Goal: Task Accomplishment & Management: Manage account settings

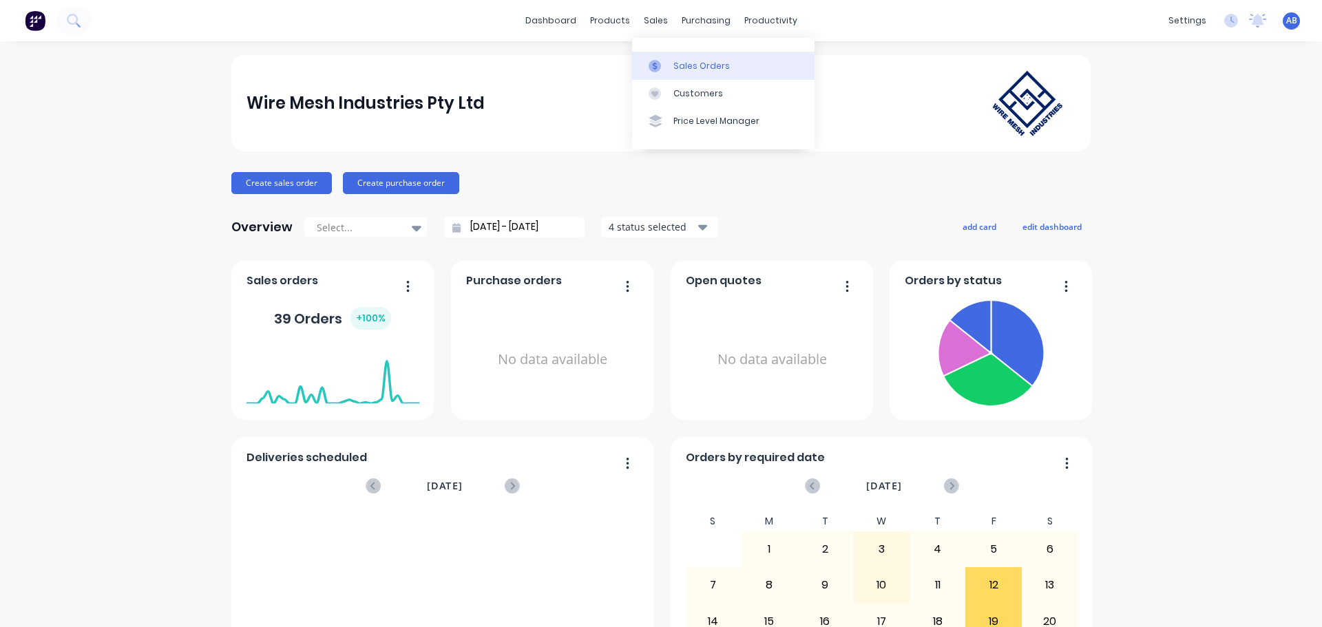
click at [667, 67] on div at bounding box center [659, 66] width 21 height 12
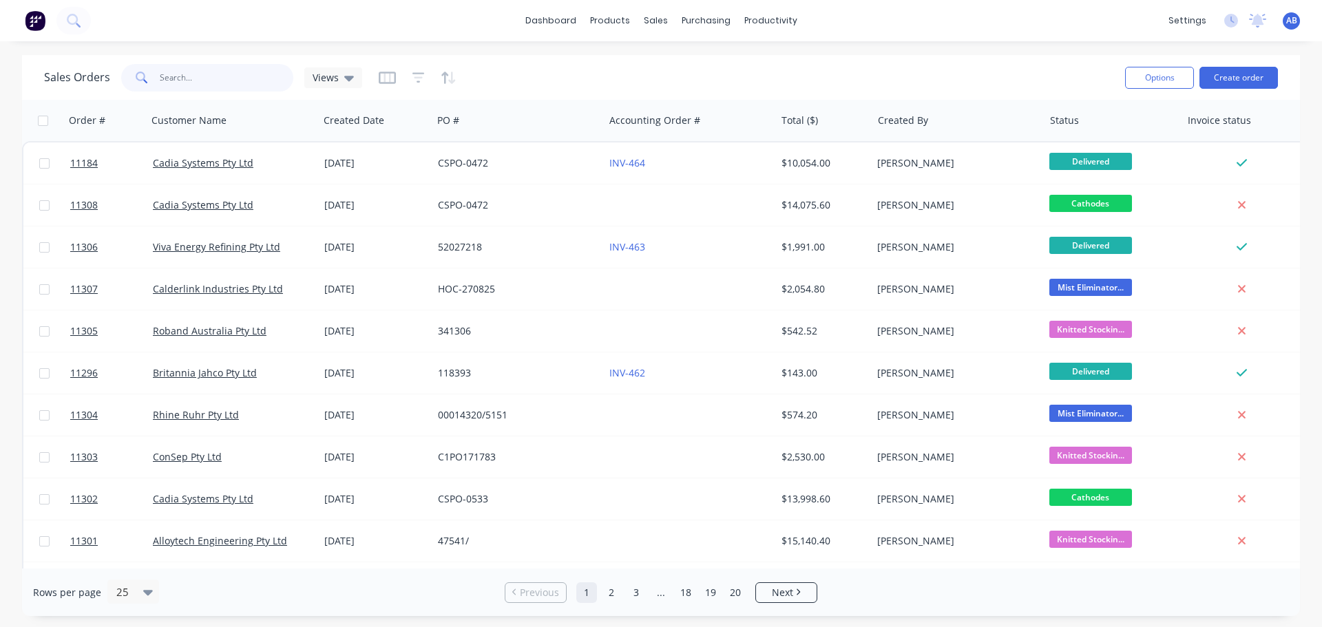
click at [199, 78] on input "text" at bounding box center [227, 78] width 134 height 28
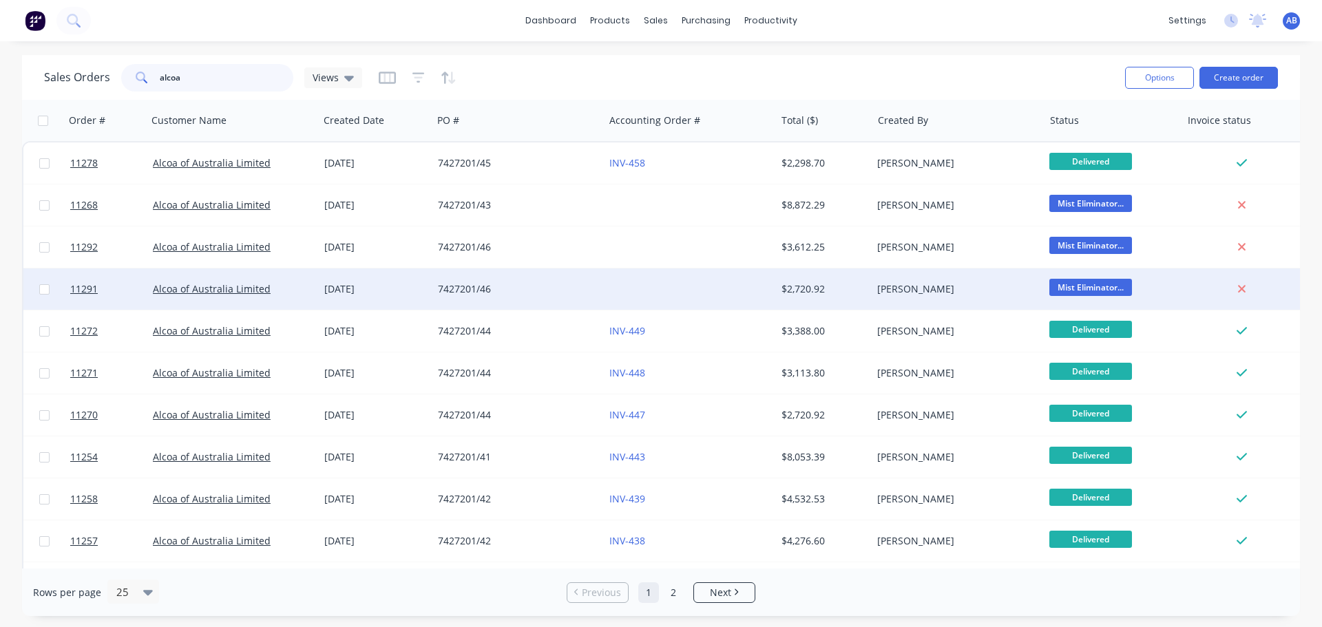
type input "alcoa"
click at [629, 287] on div at bounding box center [689, 289] width 171 height 41
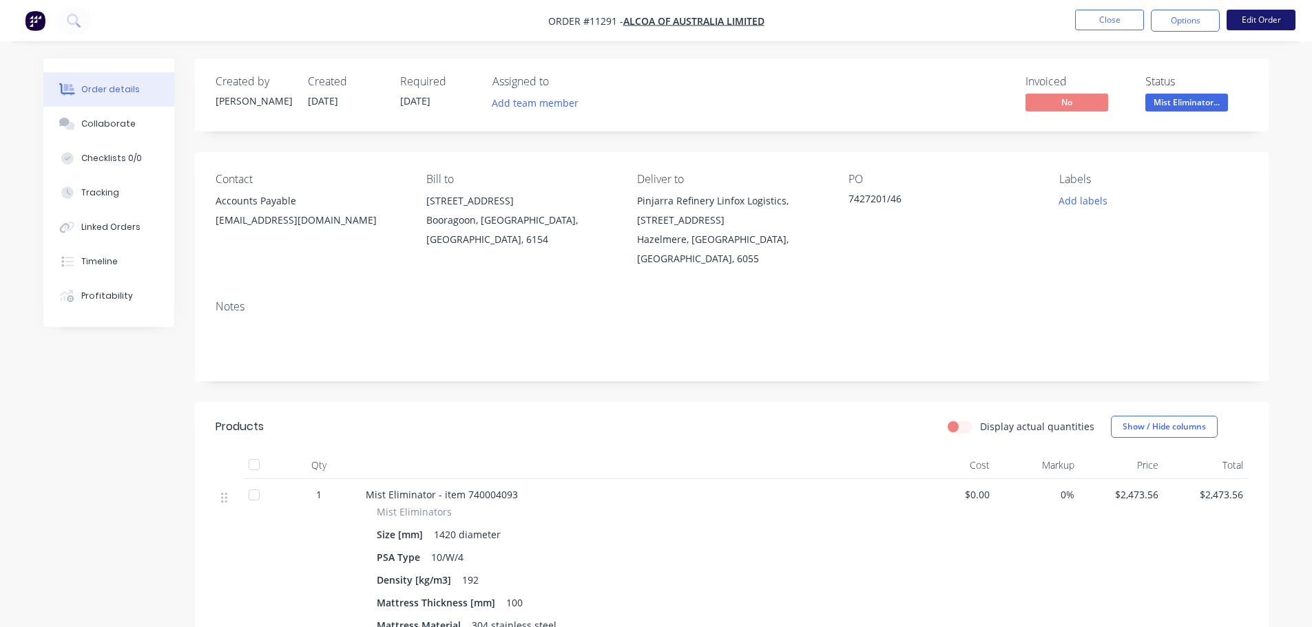
click at [1251, 21] on button "Edit Order" at bounding box center [1260, 20] width 69 height 21
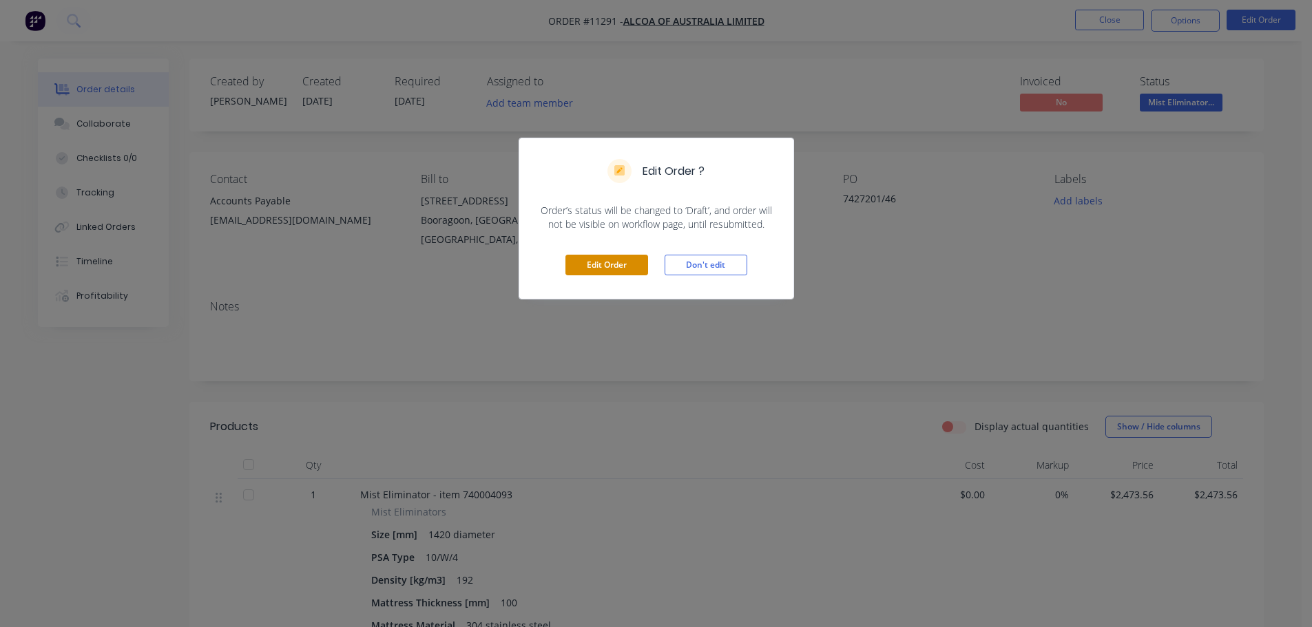
click at [589, 261] on button "Edit Order" at bounding box center [606, 265] width 83 height 21
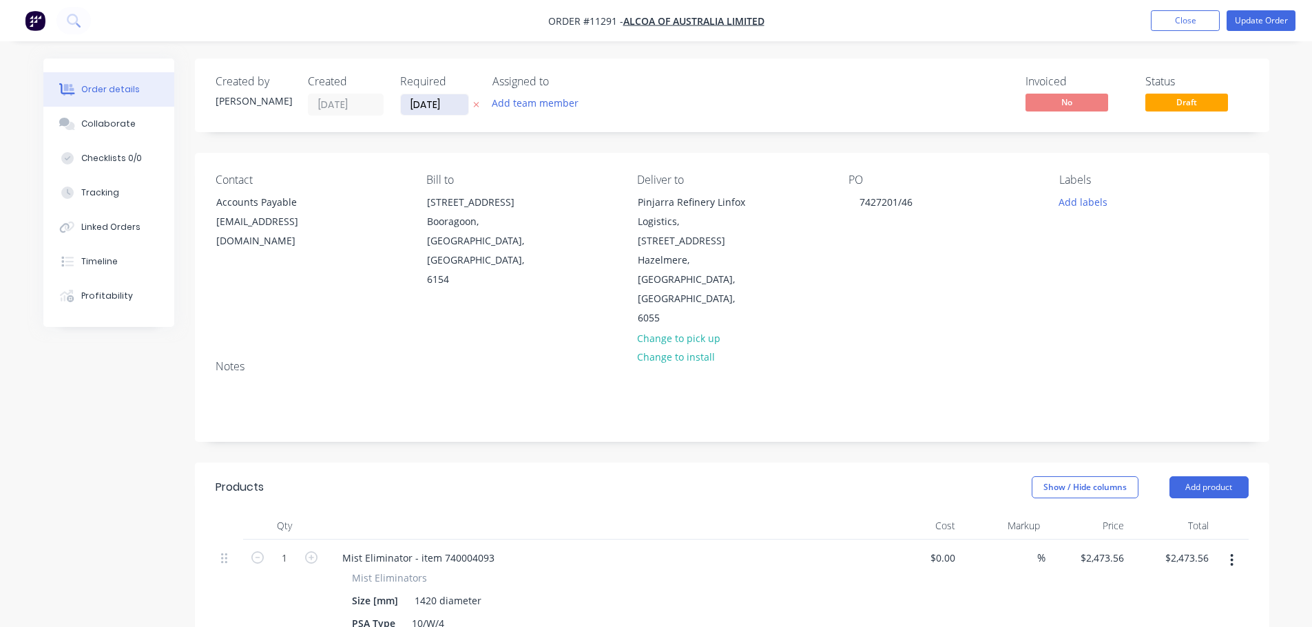
click at [455, 107] on input "[DATE]" at bounding box center [434, 104] width 67 height 21
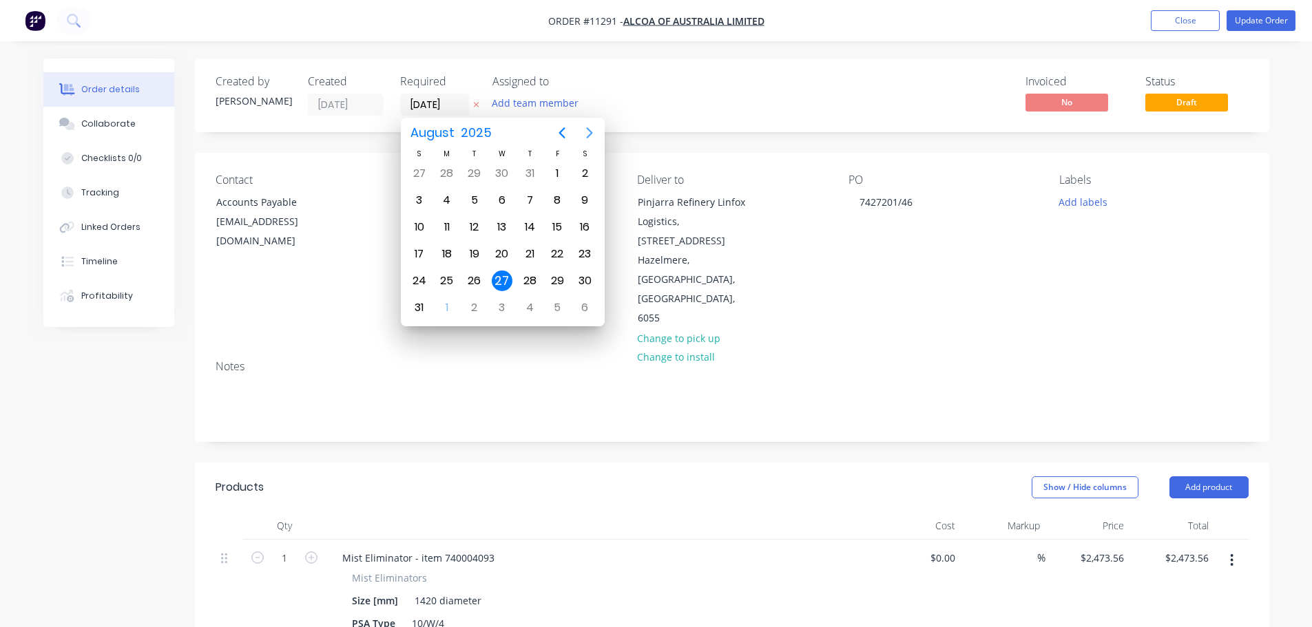
click at [583, 134] on icon "Next page" at bounding box center [589, 133] width 17 height 17
click at [444, 178] on div "1" at bounding box center [447, 173] width 21 height 21
type input "[DATE]"
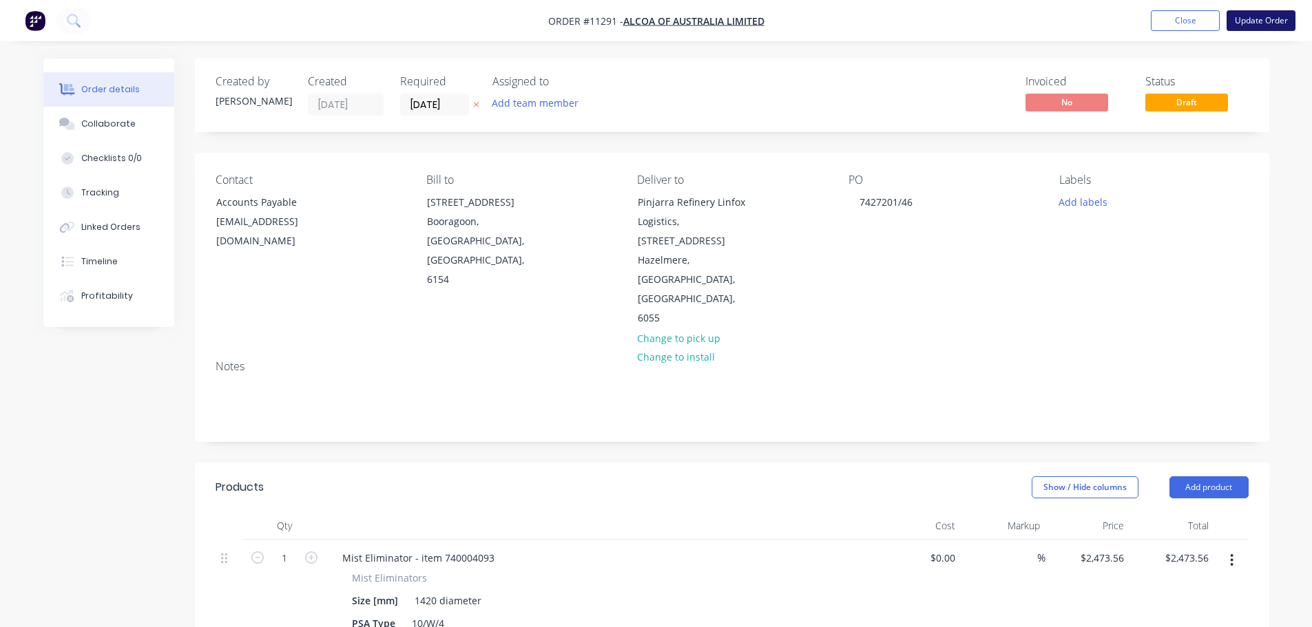
click at [1249, 25] on button "Update Order" at bounding box center [1260, 20] width 69 height 21
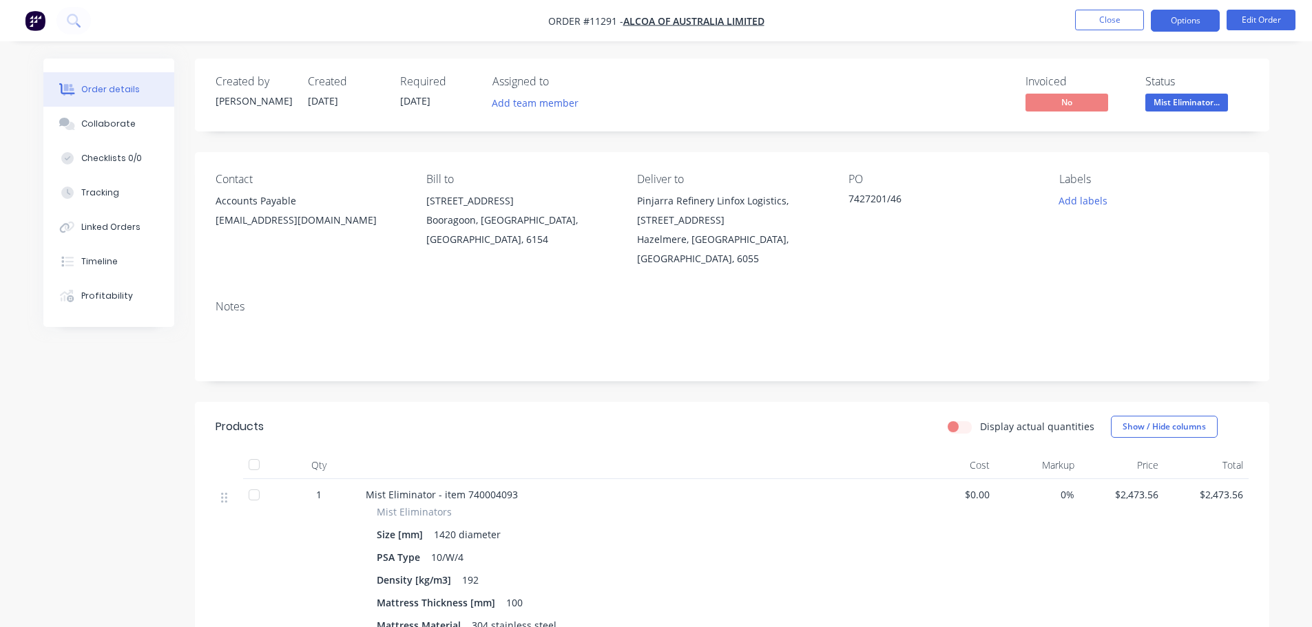
click at [1175, 23] on button "Options" at bounding box center [1185, 21] width 69 height 22
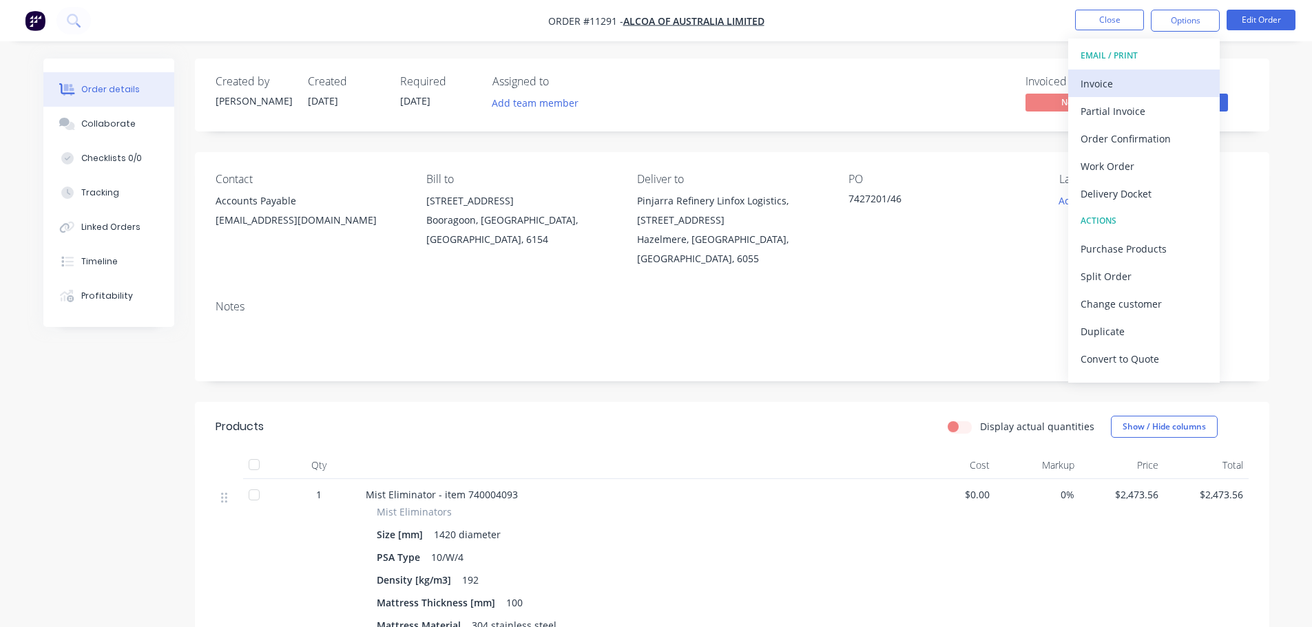
click at [1115, 81] on div "Invoice" at bounding box center [1143, 84] width 127 height 20
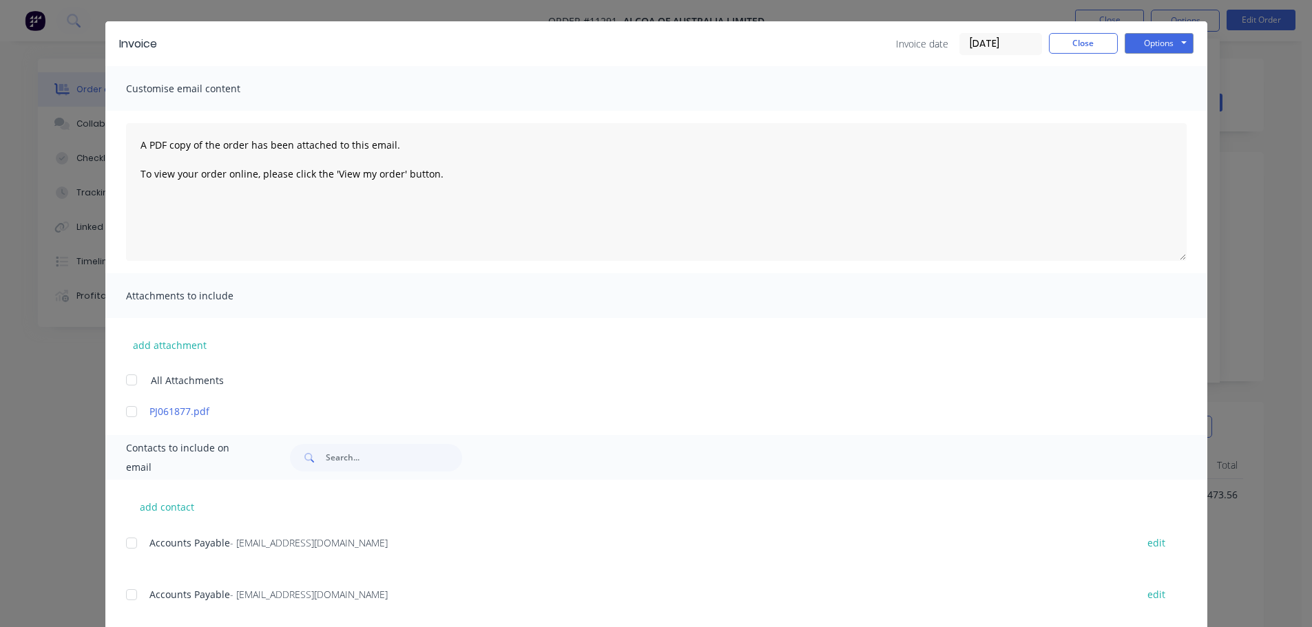
scroll to position [63, 0]
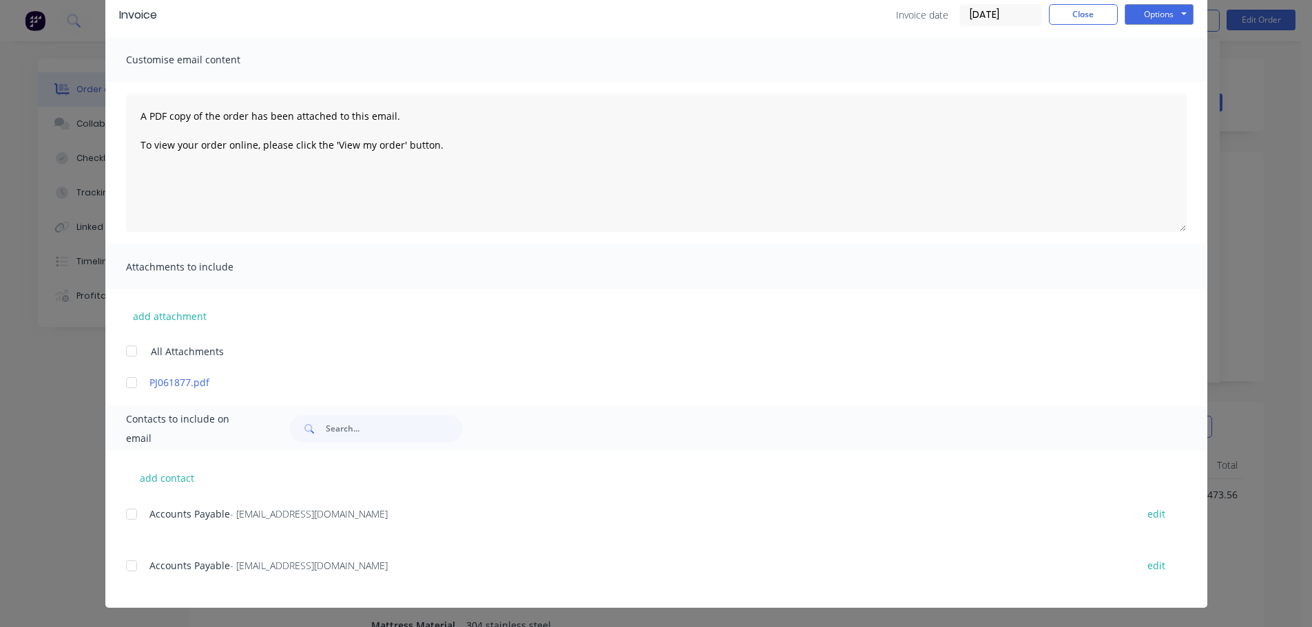
click at [129, 569] on div at bounding box center [132, 566] width 28 height 28
click at [1156, 15] on button "Options" at bounding box center [1158, 14] width 69 height 21
click at [1151, 85] on button "Email" at bounding box center [1168, 84] width 88 height 23
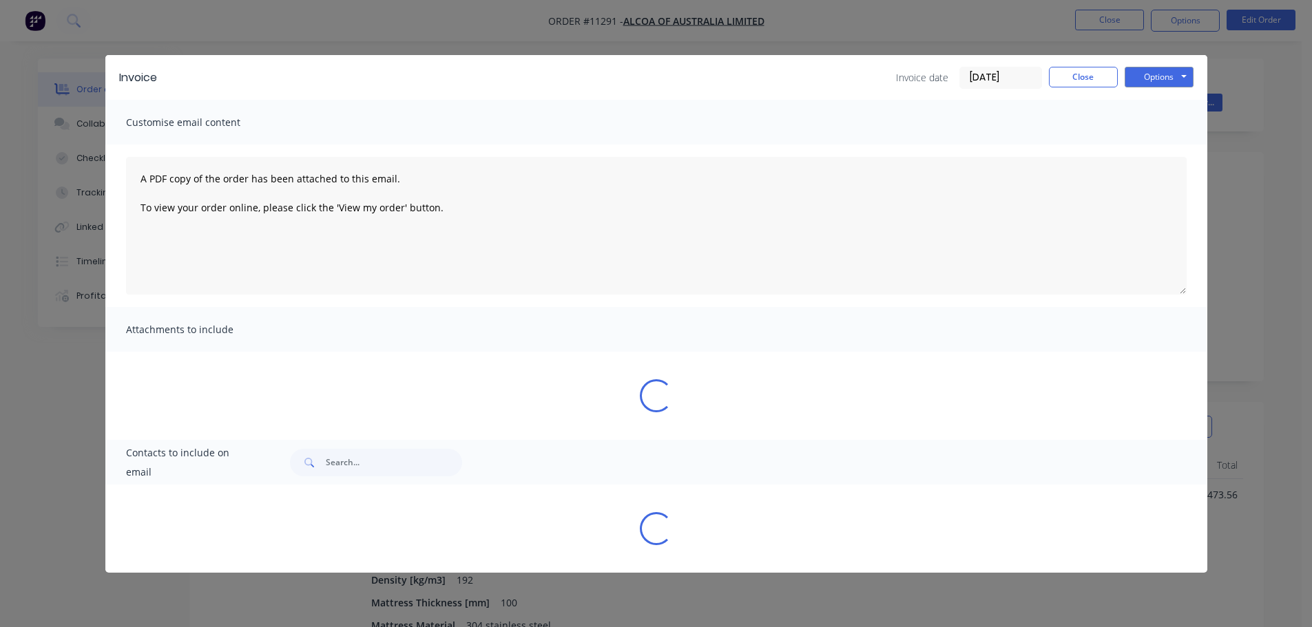
scroll to position [0, 0]
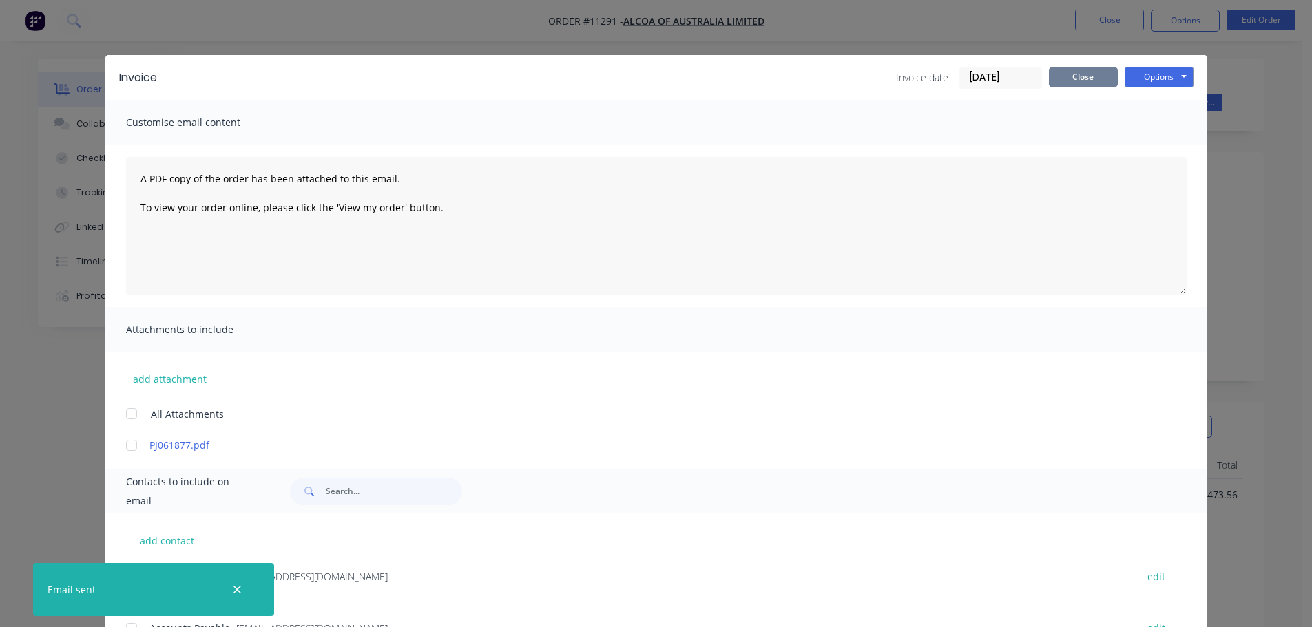
click at [1070, 85] on button "Close" at bounding box center [1083, 77] width 69 height 21
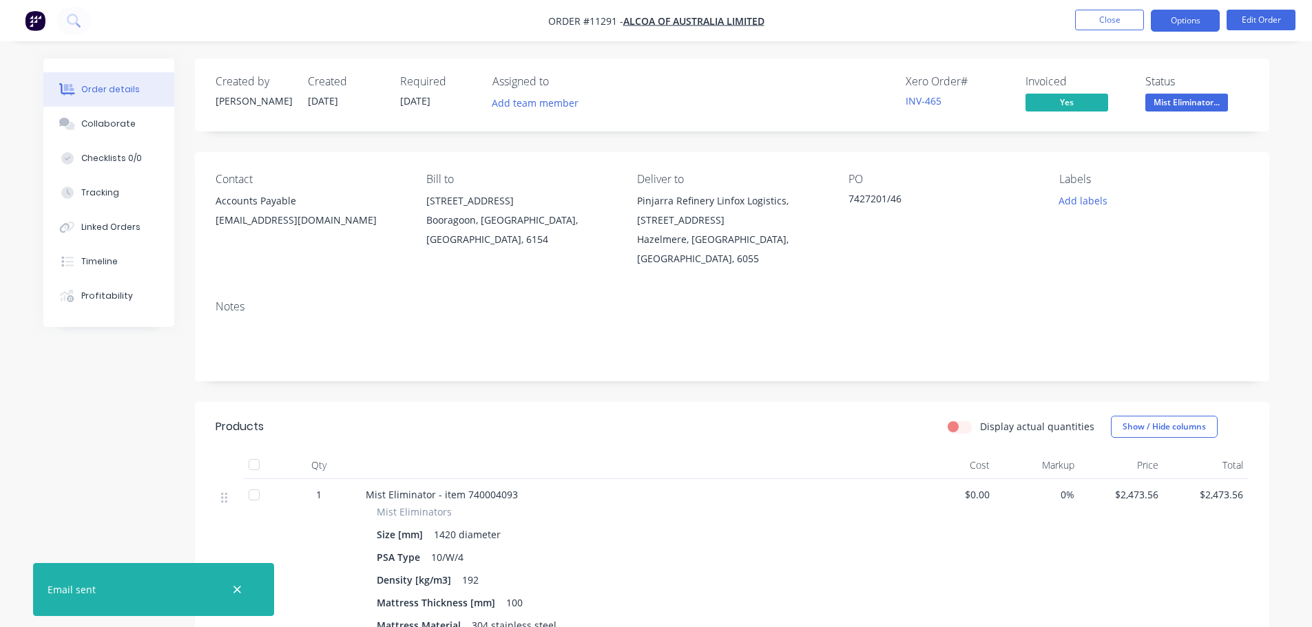
click at [1183, 17] on button "Options" at bounding box center [1185, 21] width 69 height 22
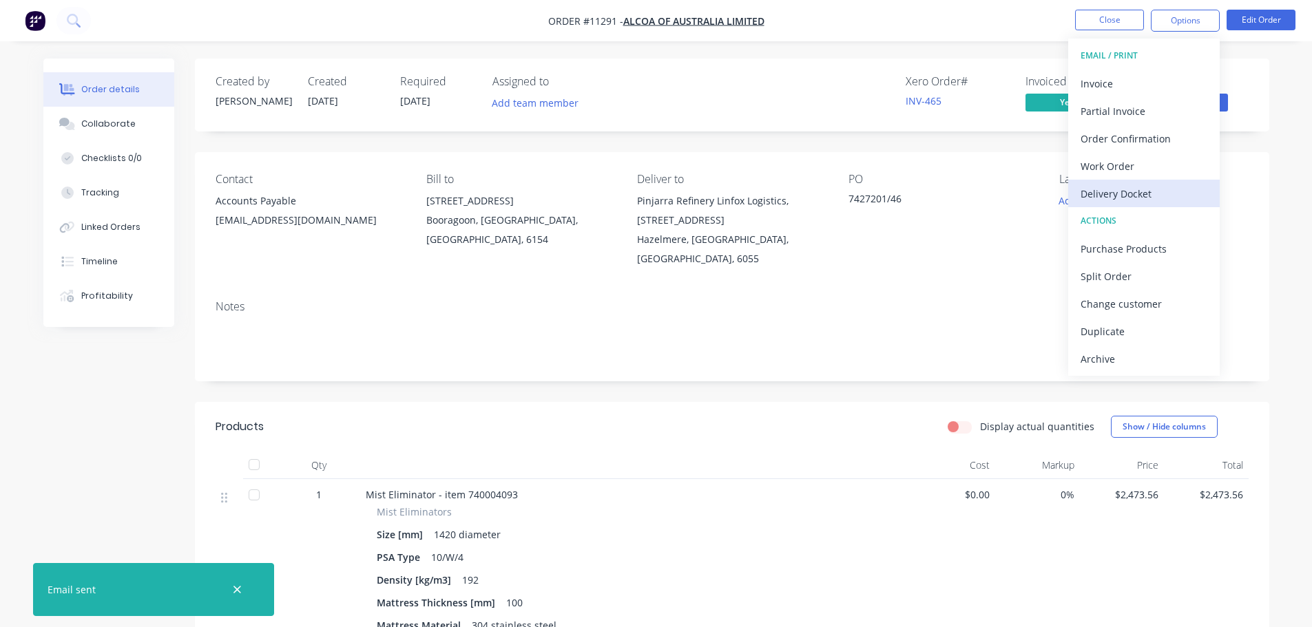
click at [1122, 196] on div "Delivery Docket" at bounding box center [1143, 194] width 127 height 20
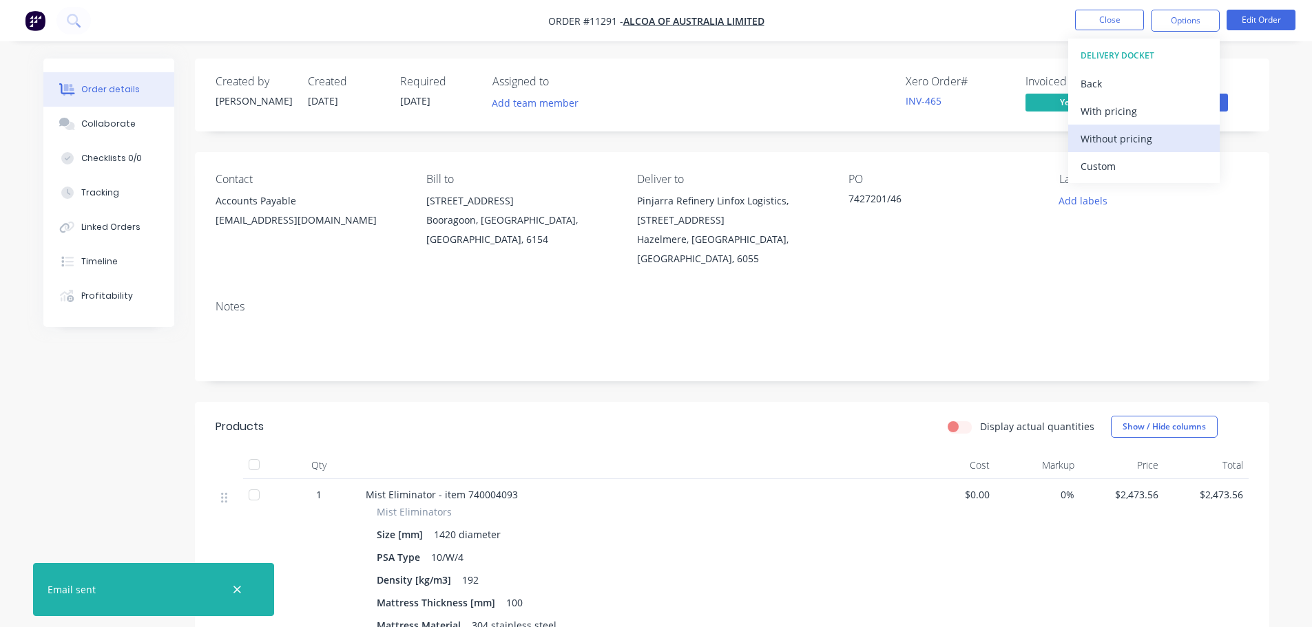
click at [1120, 138] on div "Without pricing" at bounding box center [1143, 139] width 127 height 20
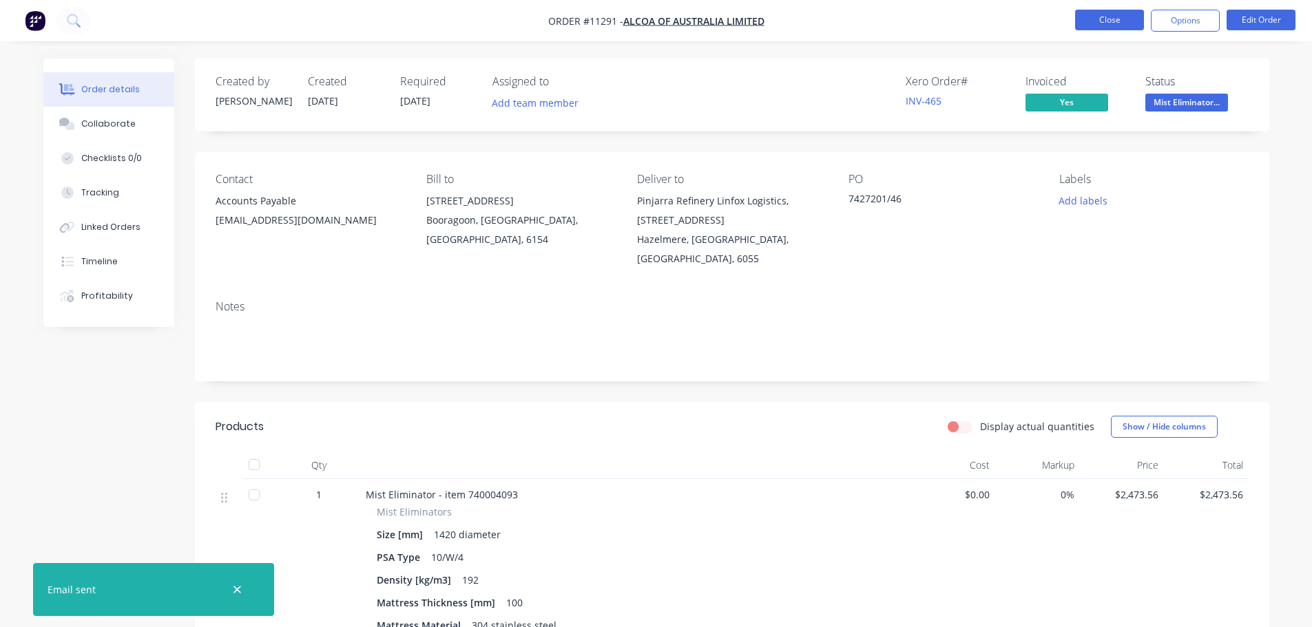
click at [1104, 22] on button "Close" at bounding box center [1109, 20] width 69 height 21
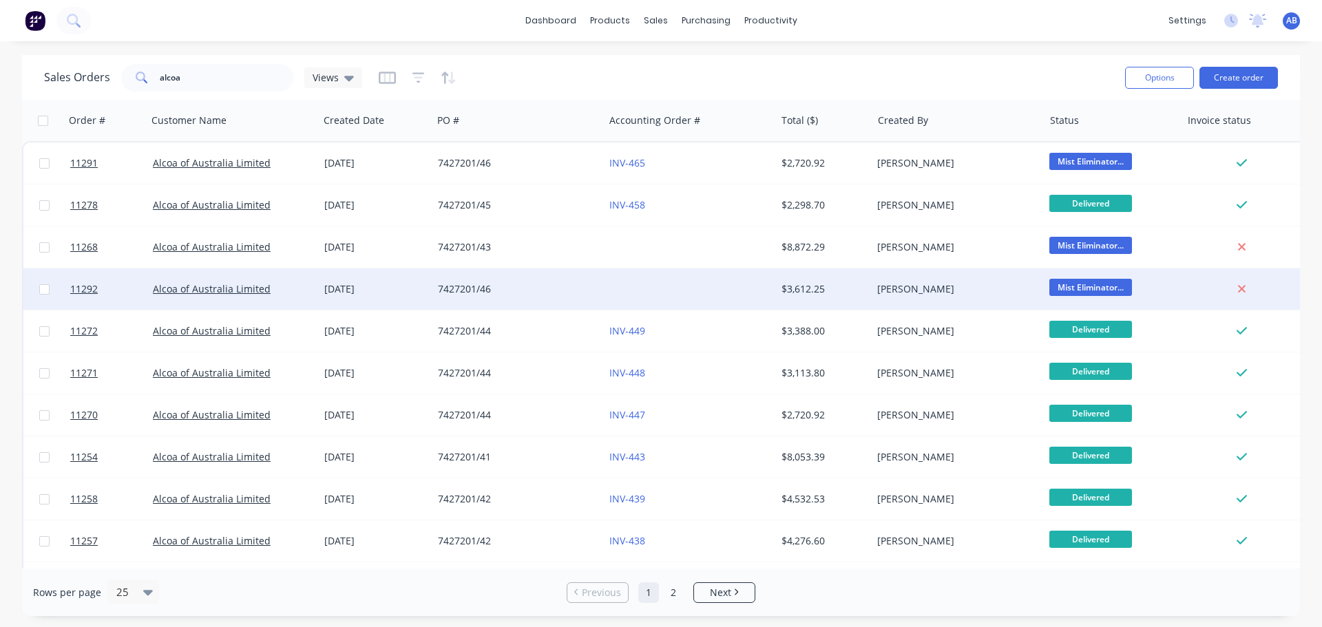
click at [646, 285] on div at bounding box center [689, 289] width 171 height 41
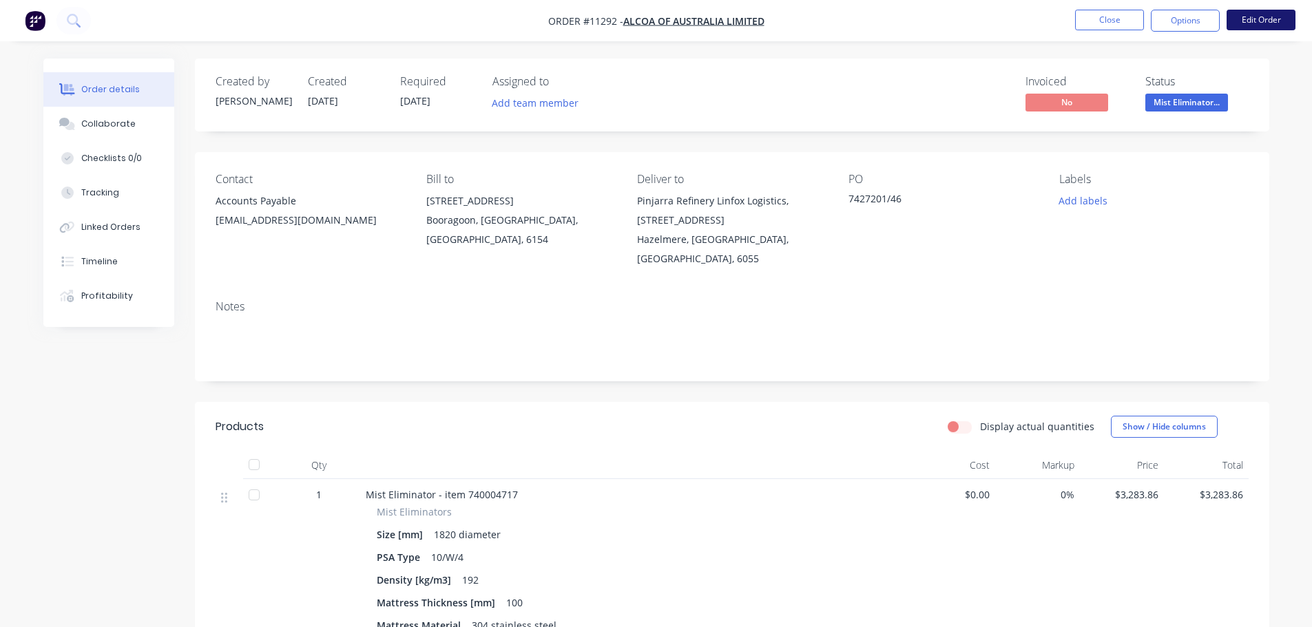
click at [1250, 13] on button "Edit Order" at bounding box center [1260, 20] width 69 height 21
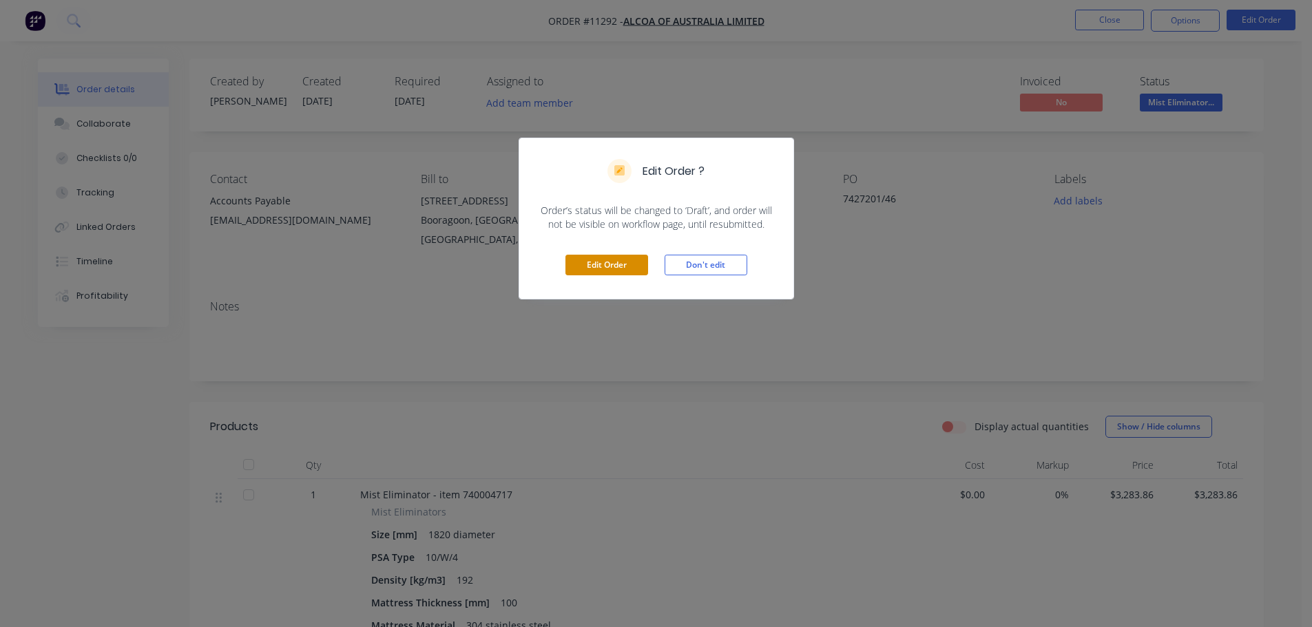
click at [603, 263] on button "Edit Order" at bounding box center [606, 265] width 83 height 21
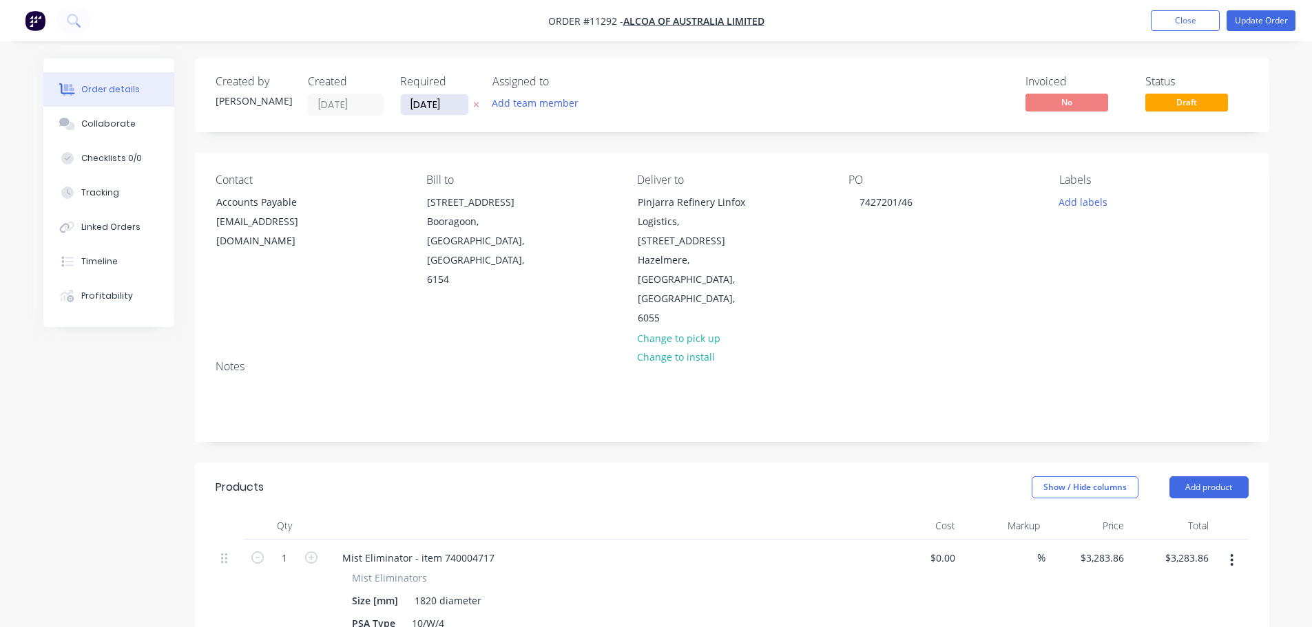
click at [445, 103] on input "[DATE]" at bounding box center [434, 104] width 67 height 21
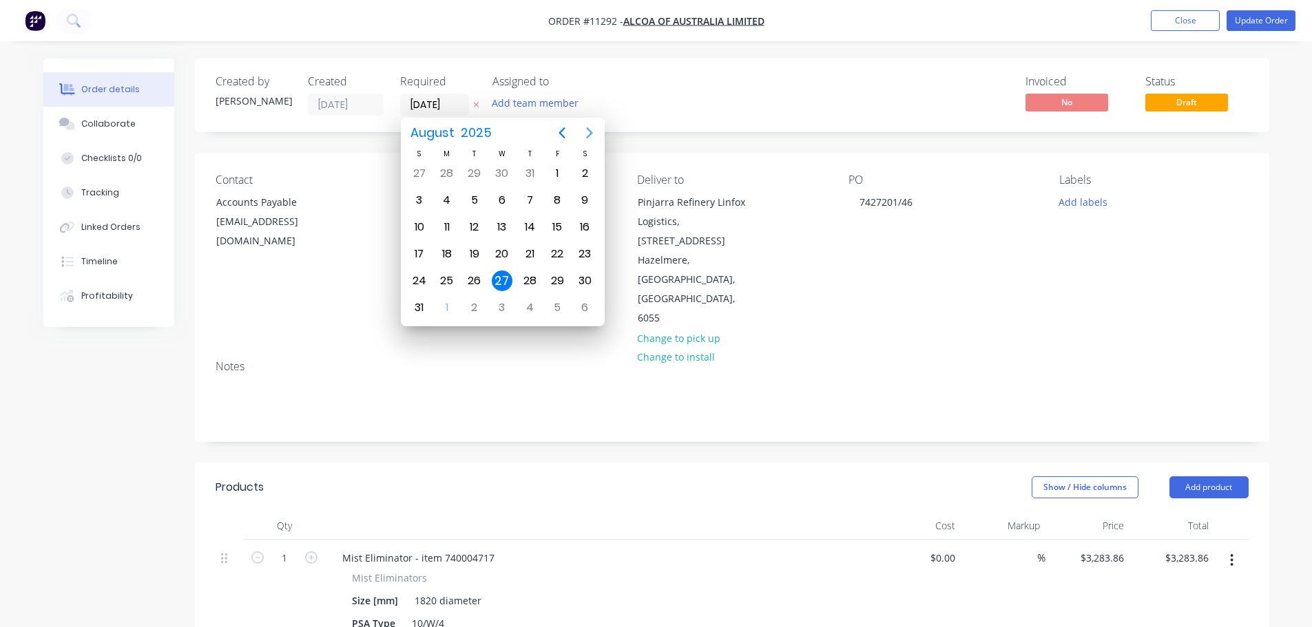
click at [594, 132] on icon "Next page" at bounding box center [589, 133] width 17 height 17
click at [452, 174] on div "1" at bounding box center [447, 173] width 21 height 21
type input "[DATE]"
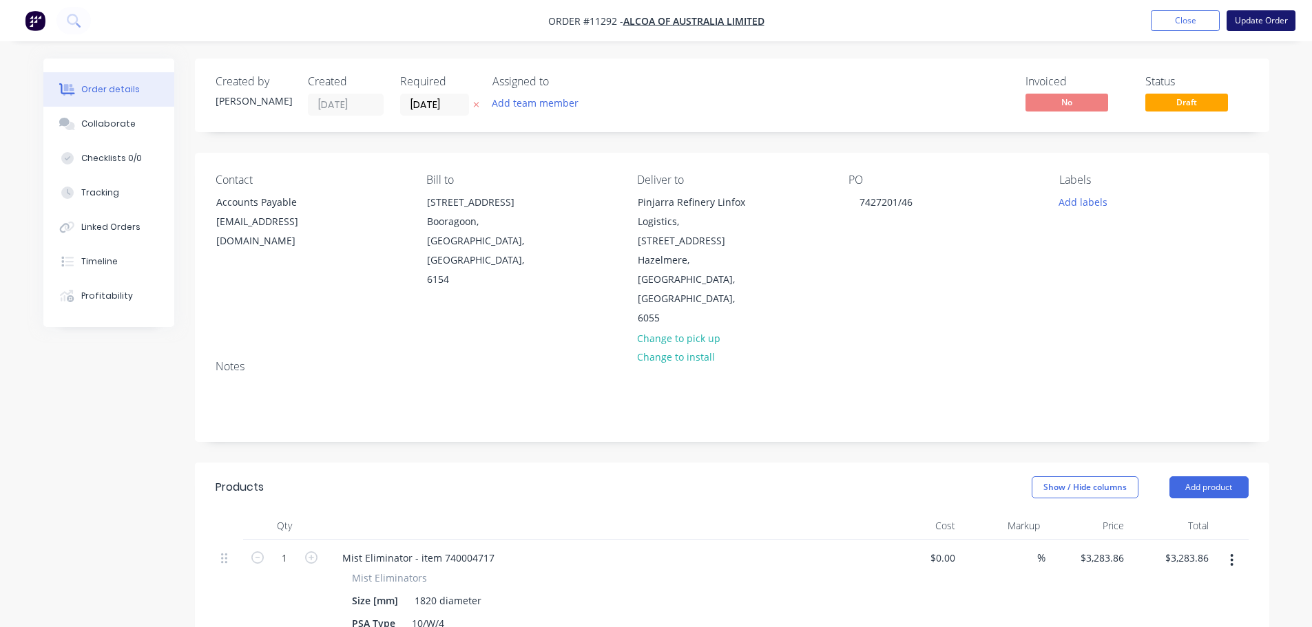
click at [1260, 26] on button "Update Order" at bounding box center [1260, 20] width 69 height 21
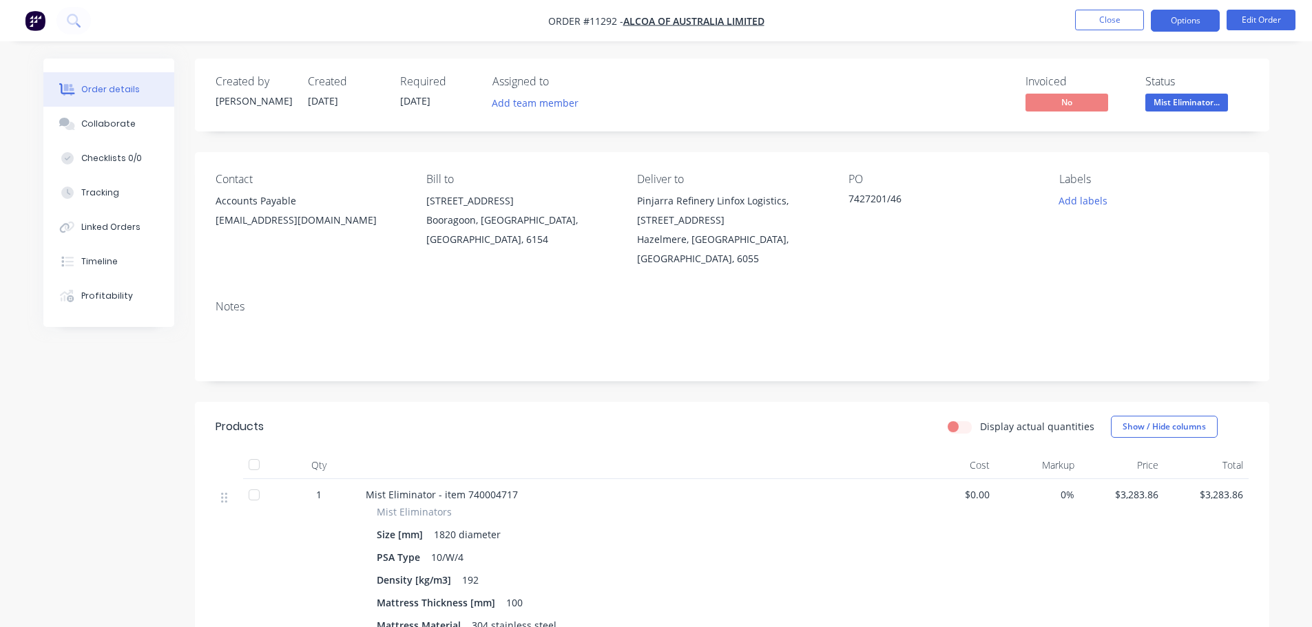
click at [1189, 18] on button "Options" at bounding box center [1185, 21] width 69 height 22
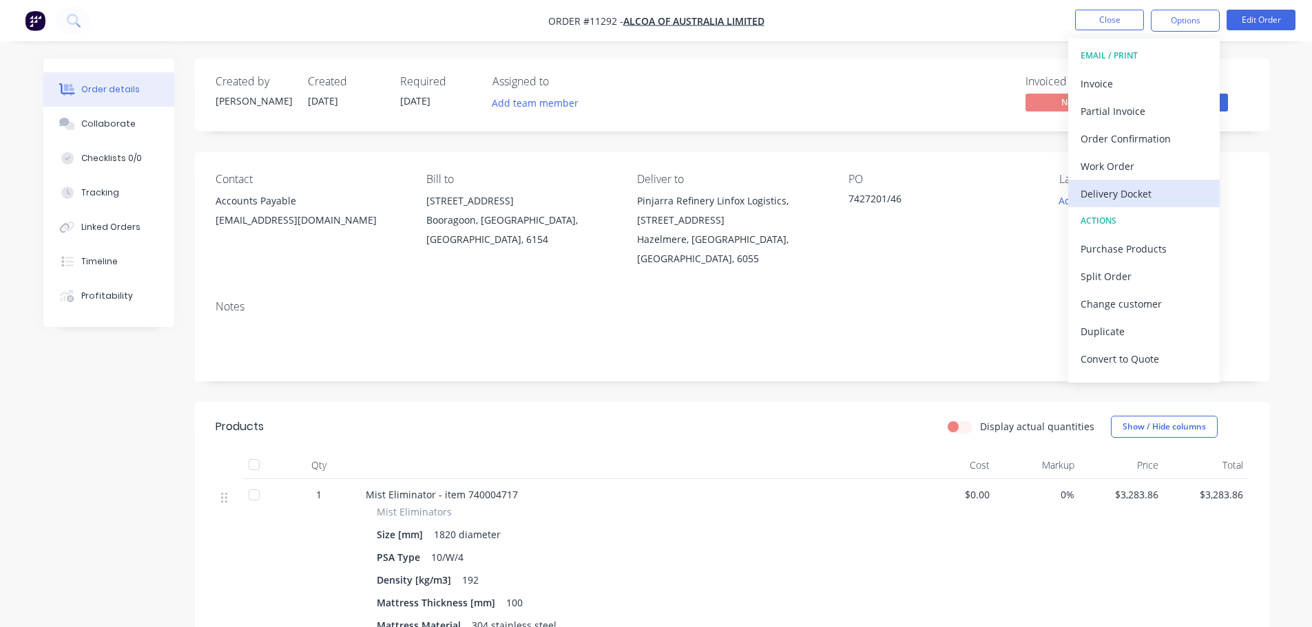
click at [1118, 187] on div "Delivery Docket" at bounding box center [1143, 194] width 127 height 20
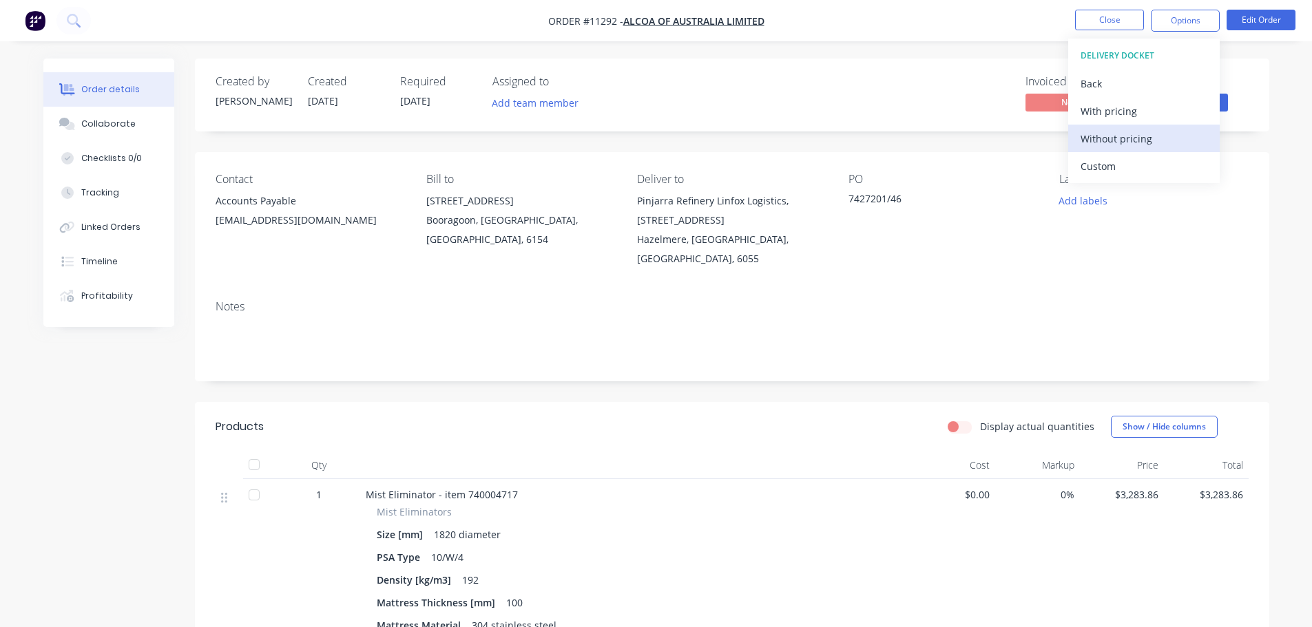
click at [1120, 140] on div "Without pricing" at bounding box center [1143, 139] width 127 height 20
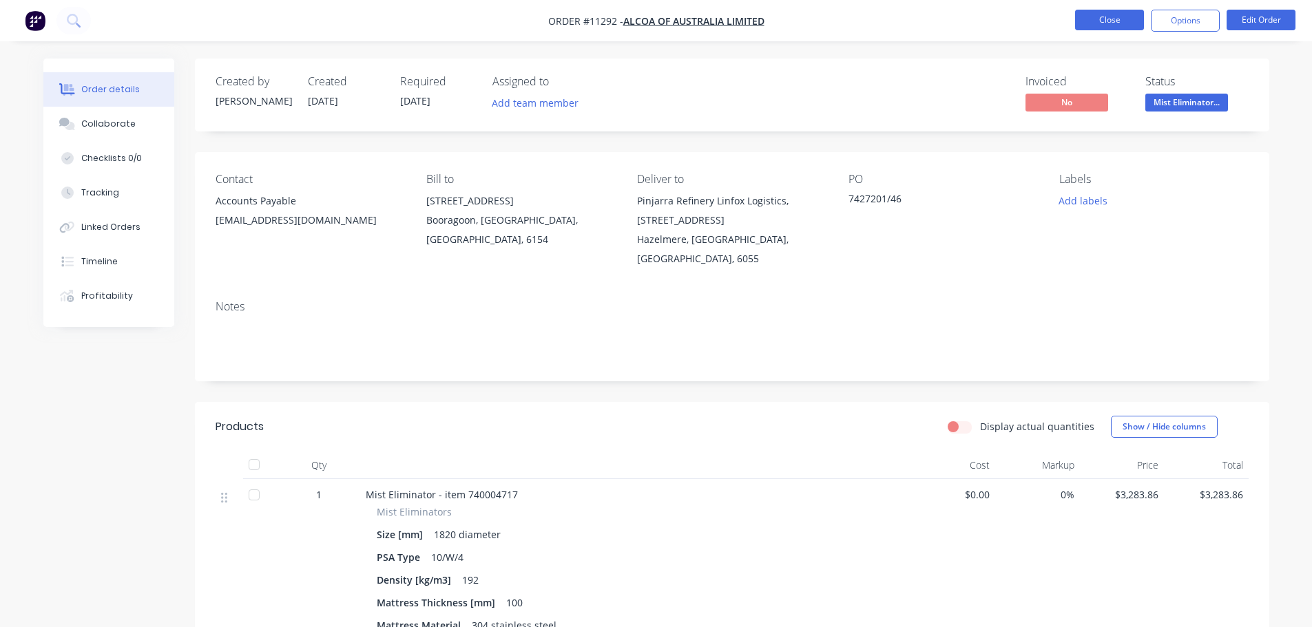
click at [1116, 22] on button "Close" at bounding box center [1109, 20] width 69 height 21
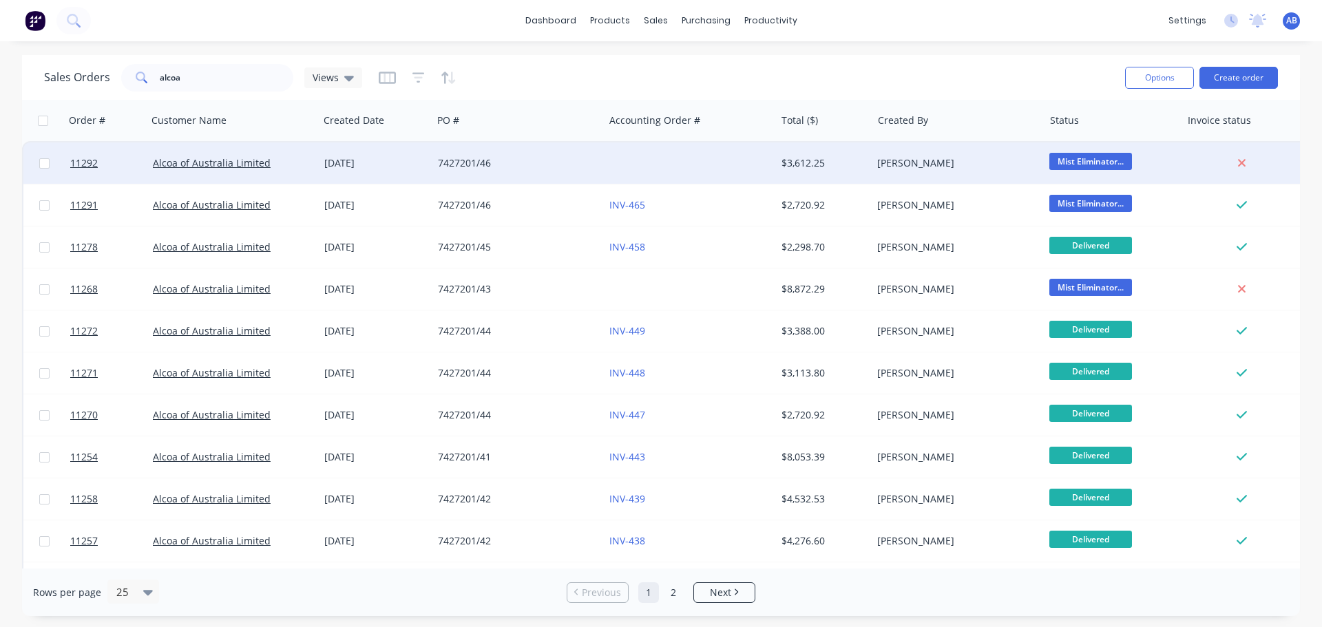
click at [576, 160] on div "7427201/46" at bounding box center [514, 163] width 153 height 14
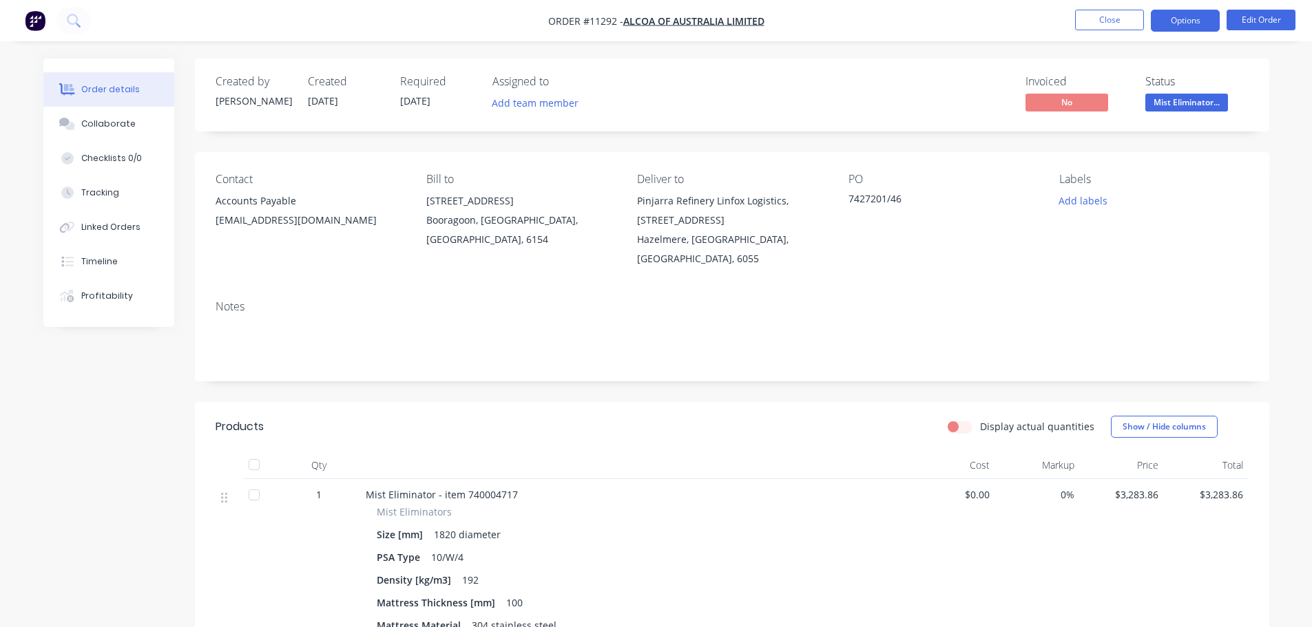
click at [1203, 24] on button "Options" at bounding box center [1185, 21] width 69 height 22
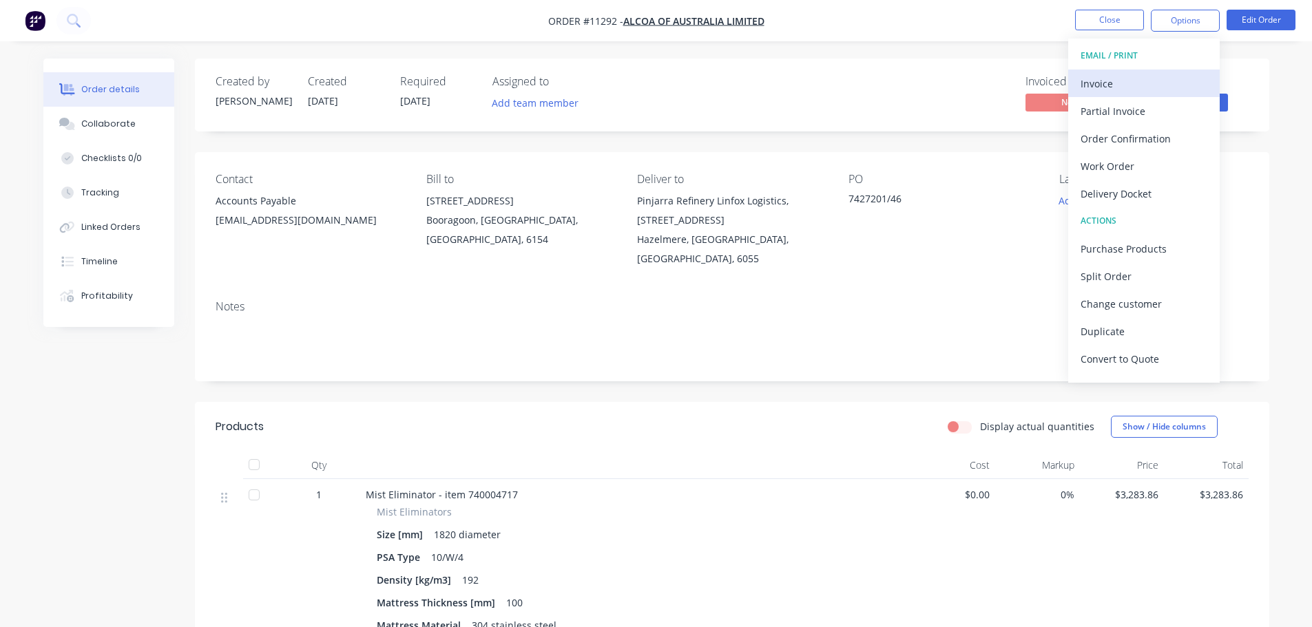
click at [1111, 81] on div "Invoice" at bounding box center [1143, 84] width 127 height 20
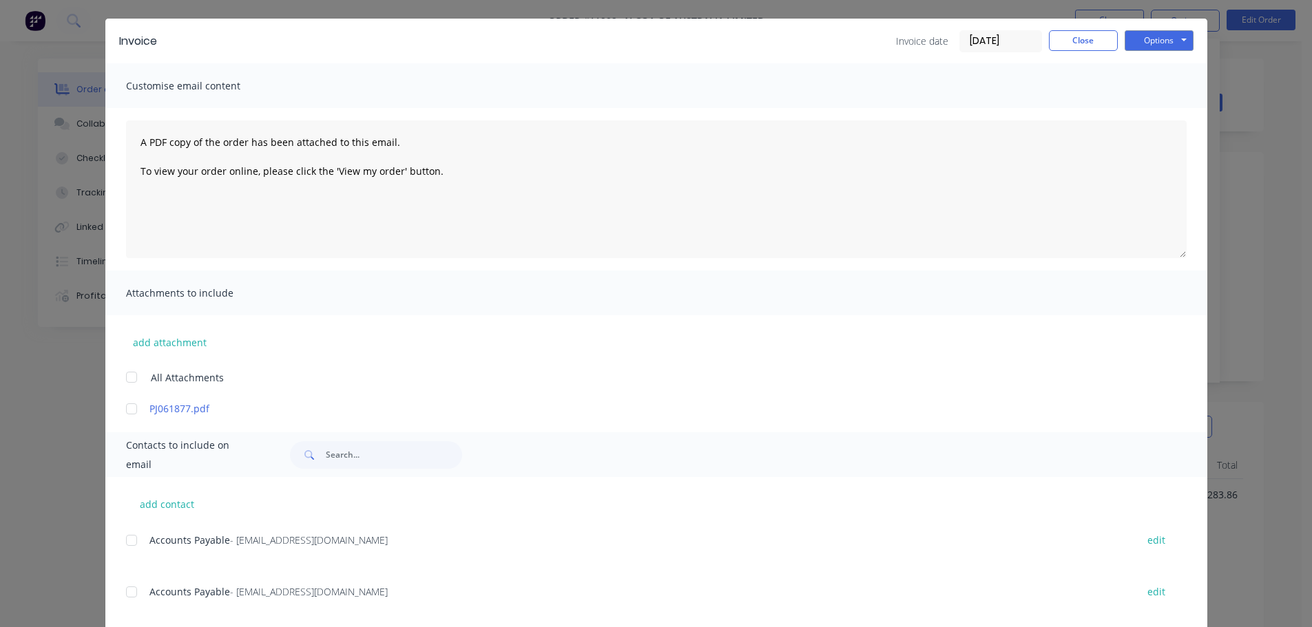
scroll to position [63, 0]
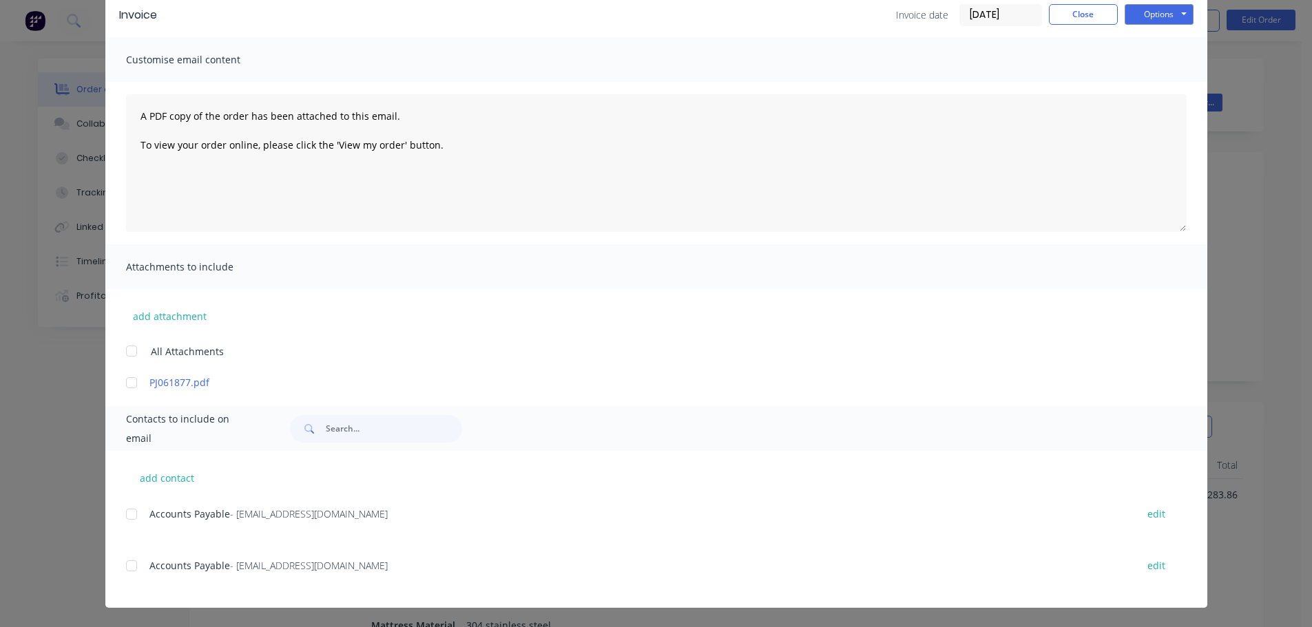
click at [127, 567] on div at bounding box center [132, 566] width 28 height 28
click at [1156, 20] on button "Options" at bounding box center [1158, 14] width 69 height 21
click at [1156, 83] on button "Email" at bounding box center [1168, 84] width 88 height 23
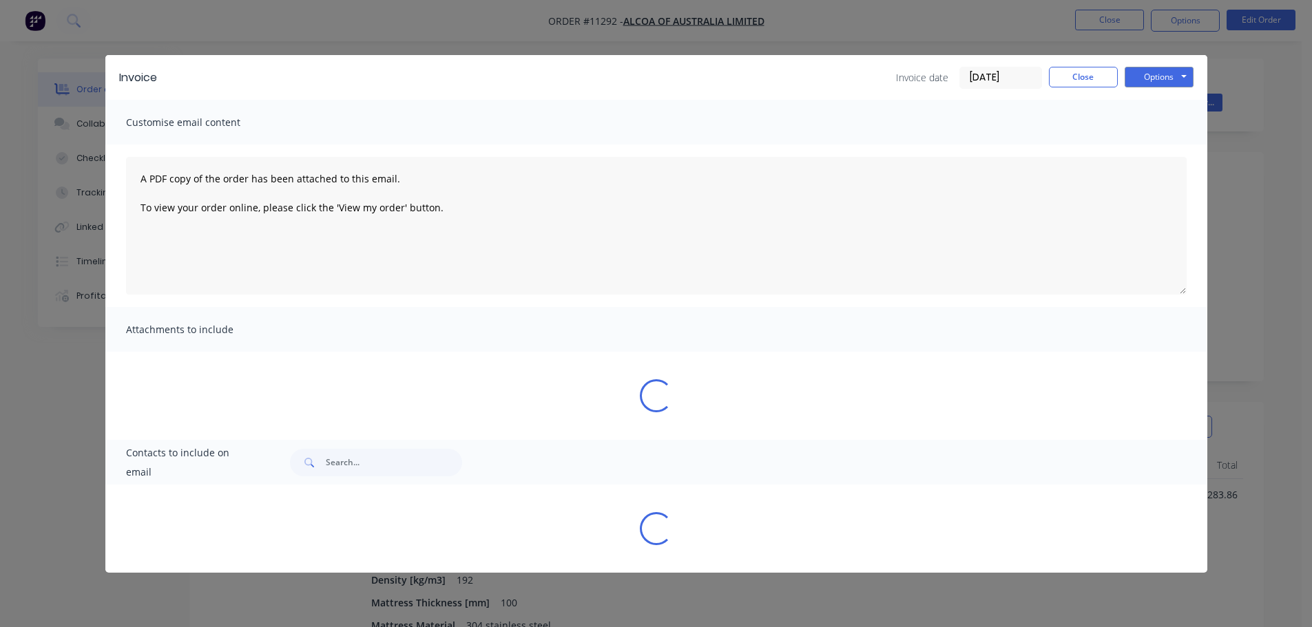
scroll to position [0, 0]
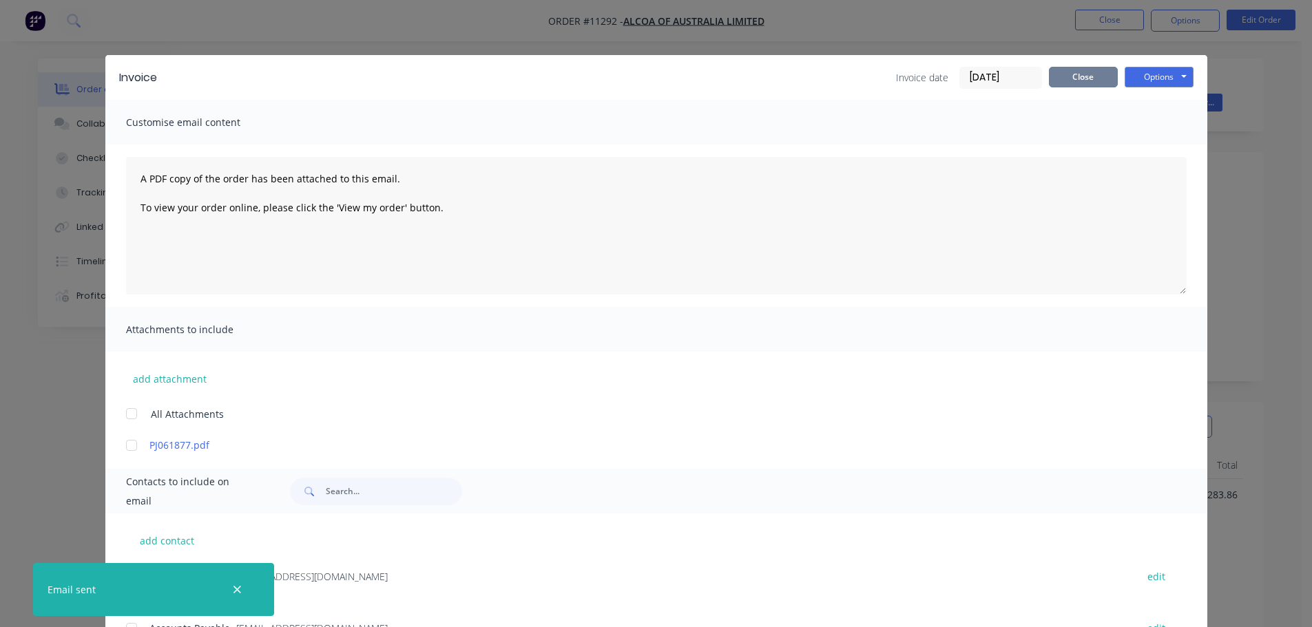
click at [1069, 80] on button "Close" at bounding box center [1083, 77] width 69 height 21
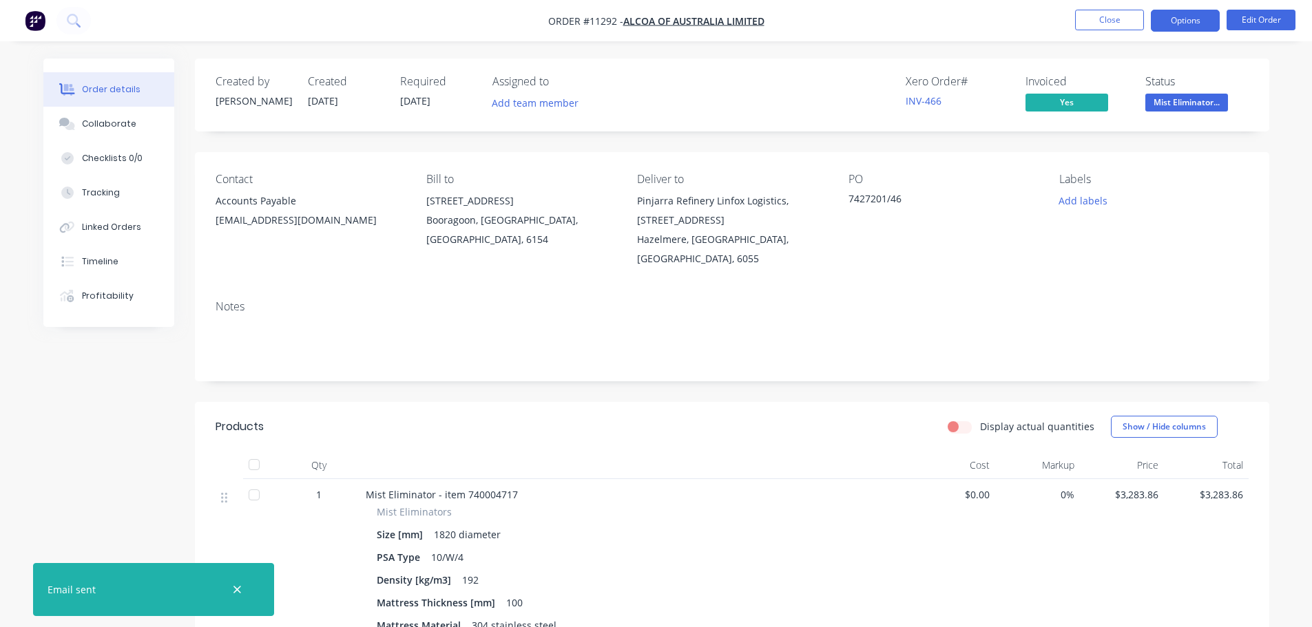
click at [1170, 26] on button "Options" at bounding box center [1185, 21] width 69 height 22
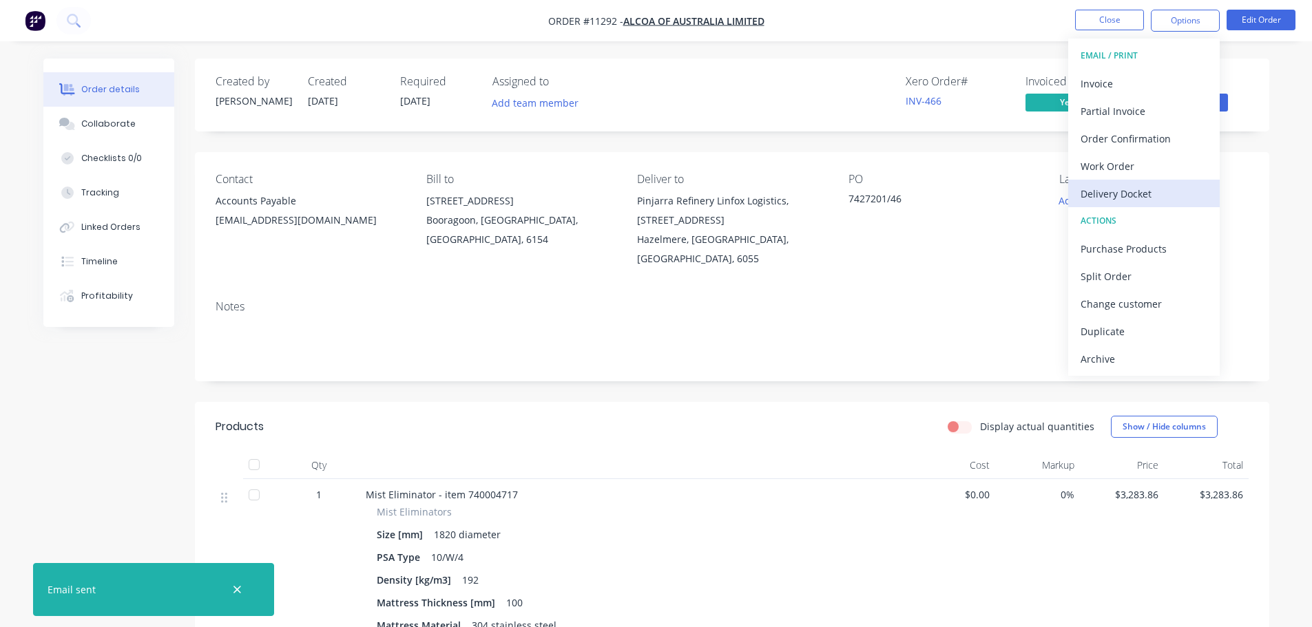
click at [1123, 193] on div "Delivery Docket" at bounding box center [1143, 194] width 127 height 20
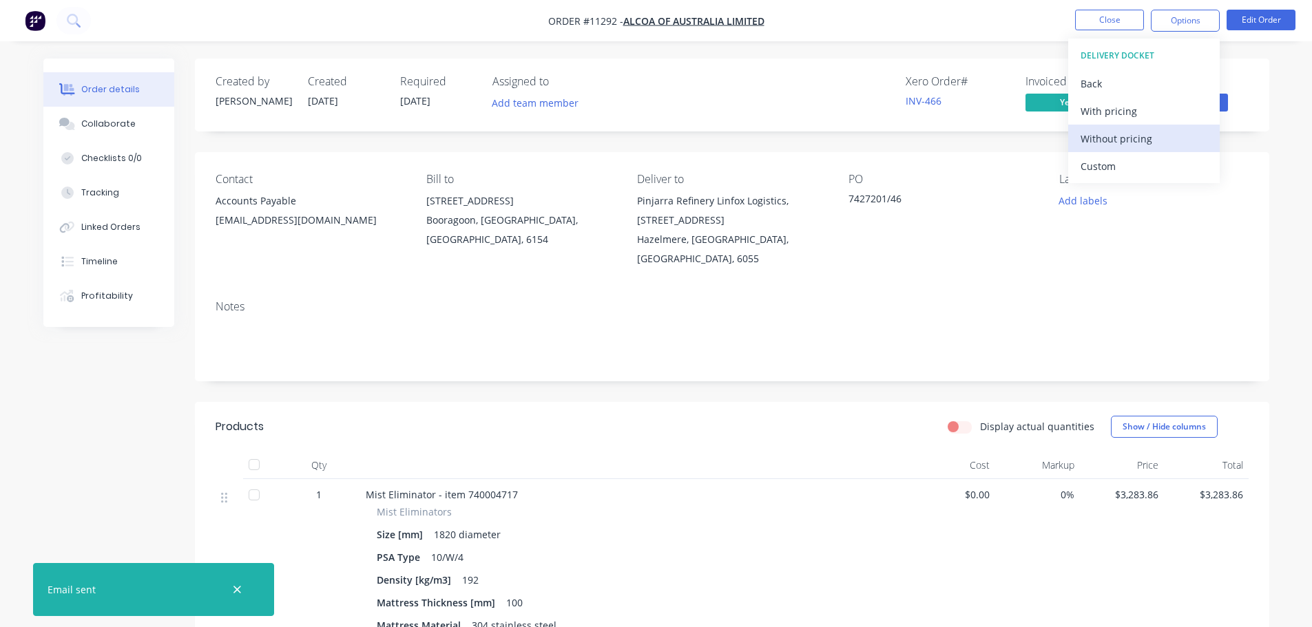
click at [1102, 136] on div "Without pricing" at bounding box center [1143, 139] width 127 height 20
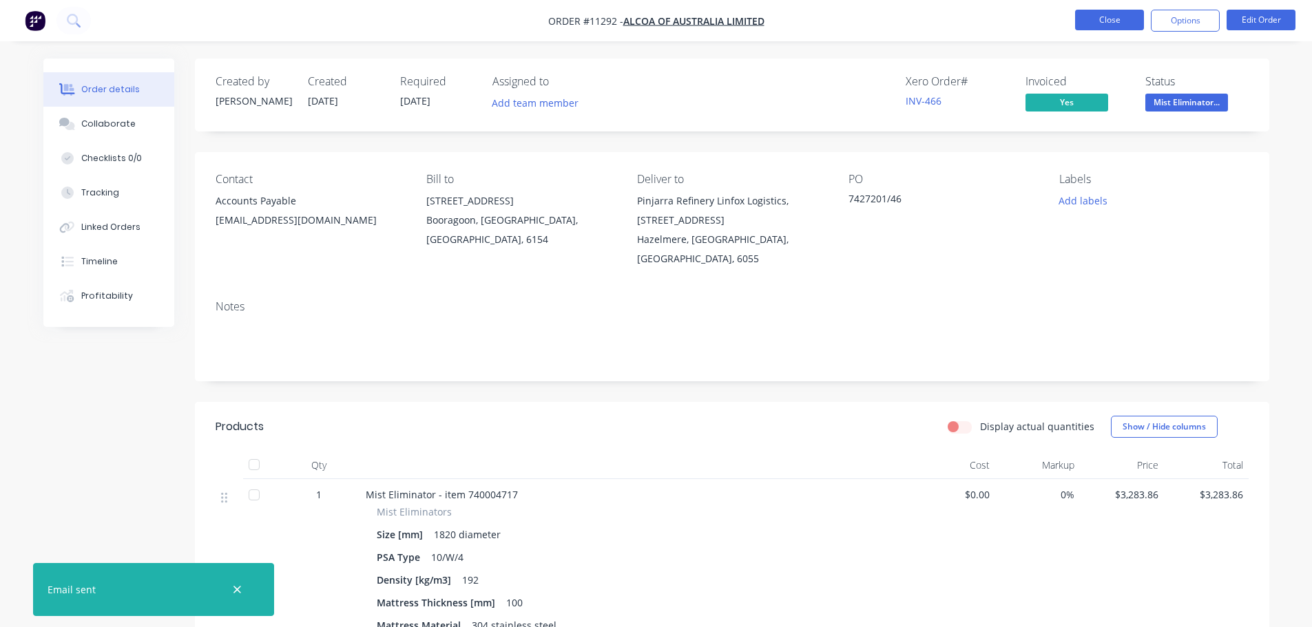
click at [1100, 23] on button "Close" at bounding box center [1109, 20] width 69 height 21
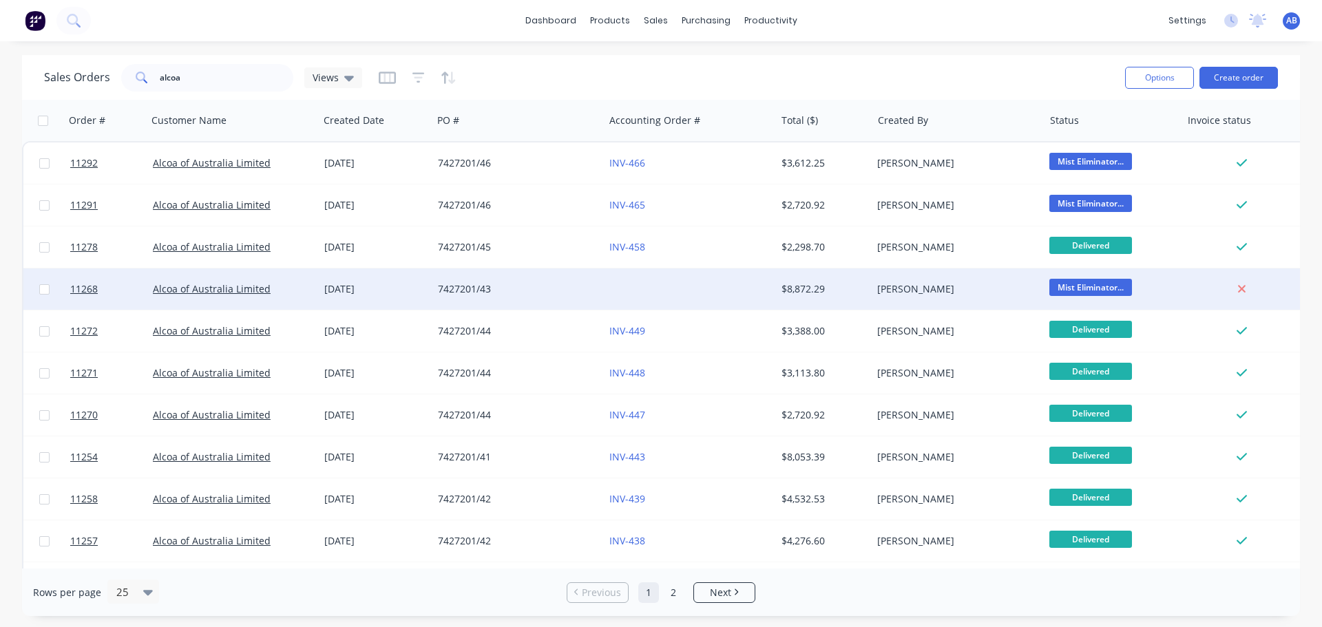
click at [626, 292] on div at bounding box center [689, 289] width 171 height 41
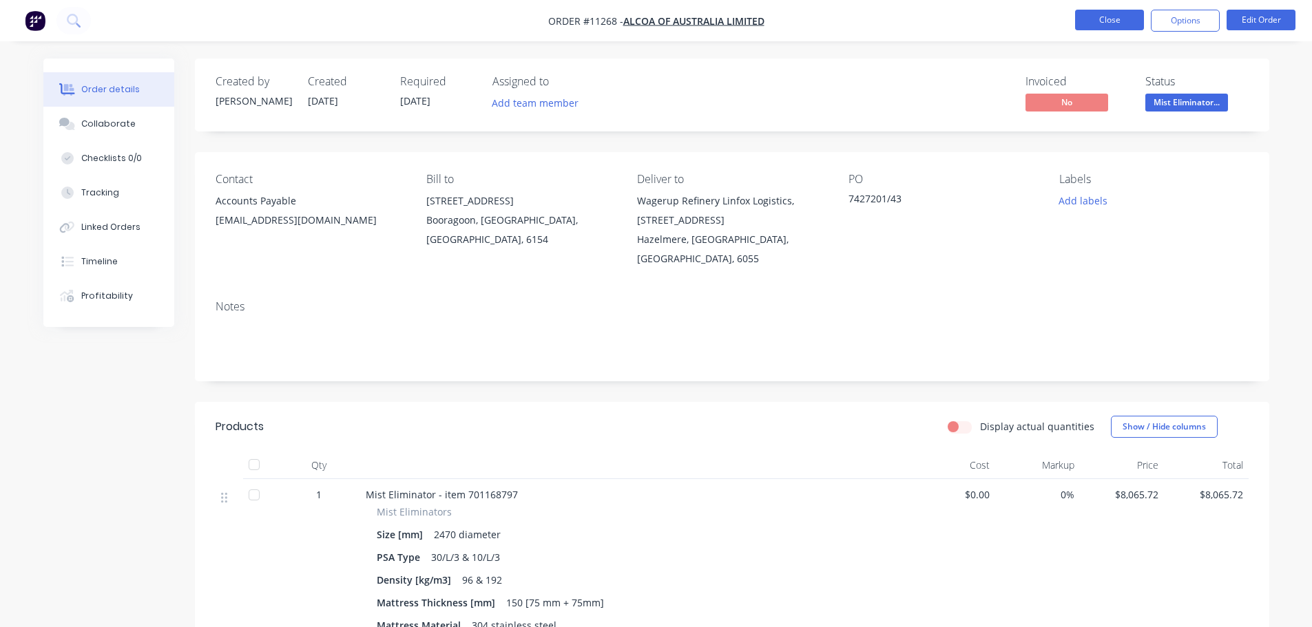
click at [1093, 15] on button "Close" at bounding box center [1109, 20] width 69 height 21
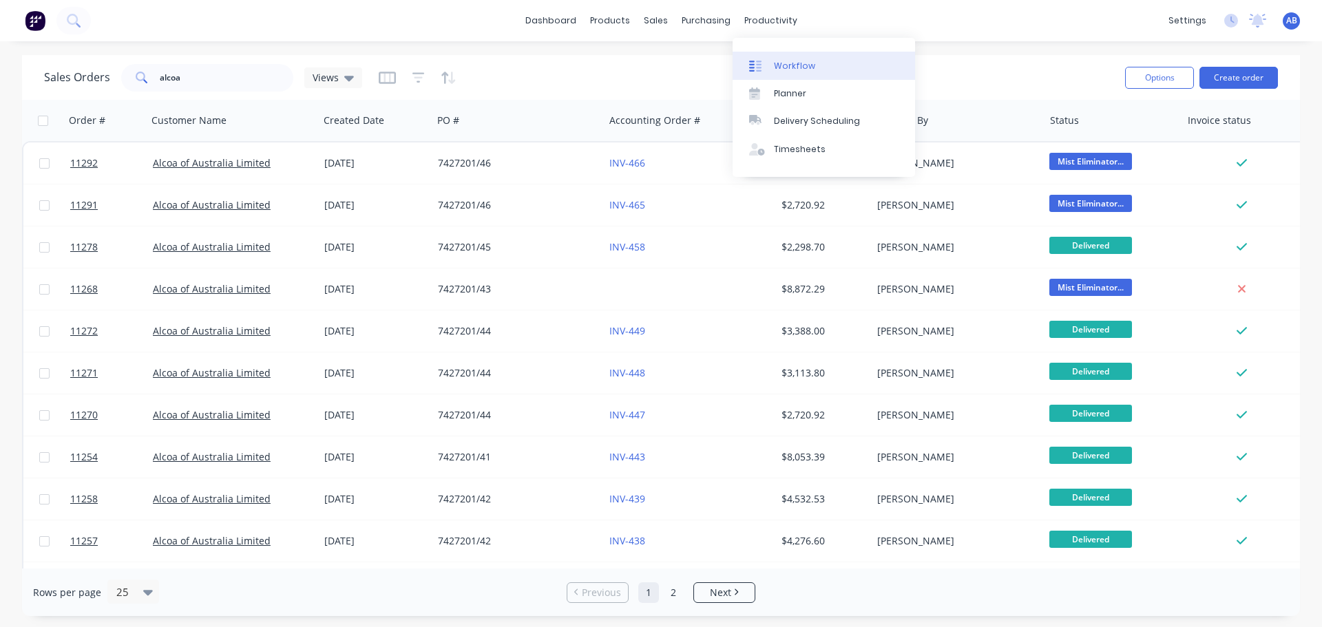
click at [779, 58] on link "Workflow" at bounding box center [824, 66] width 182 height 28
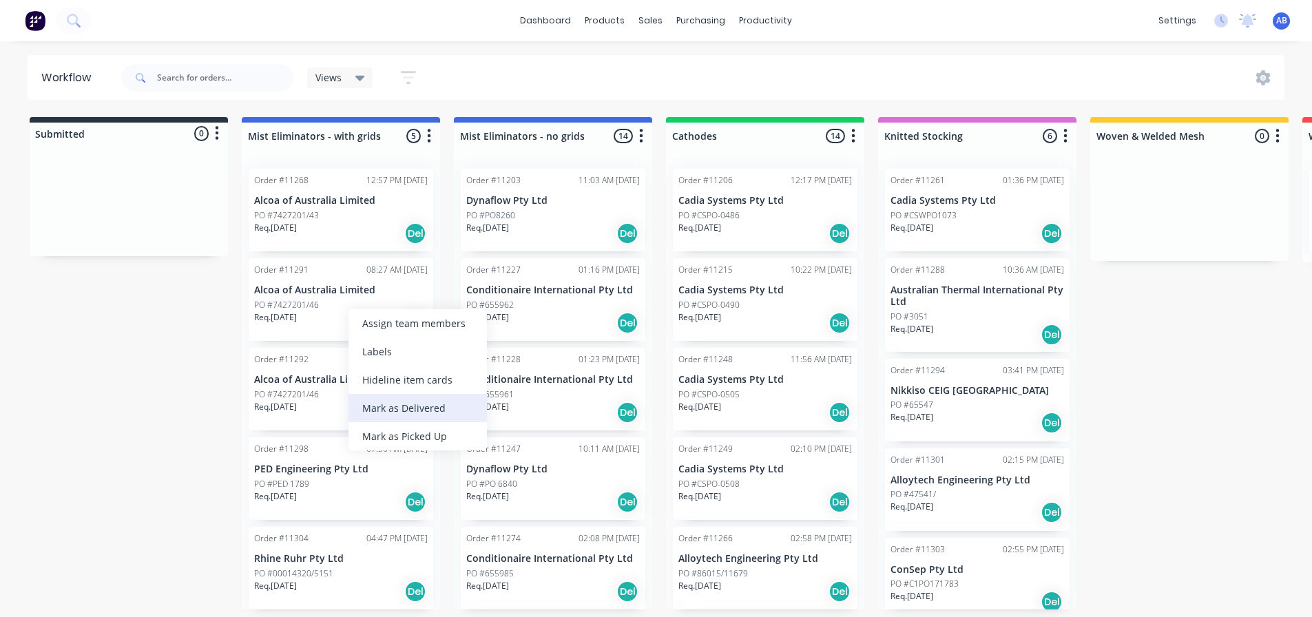
click at [388, 403] on div "Mark as Delivered" at bounding box center [417, 408] width 138 height 28
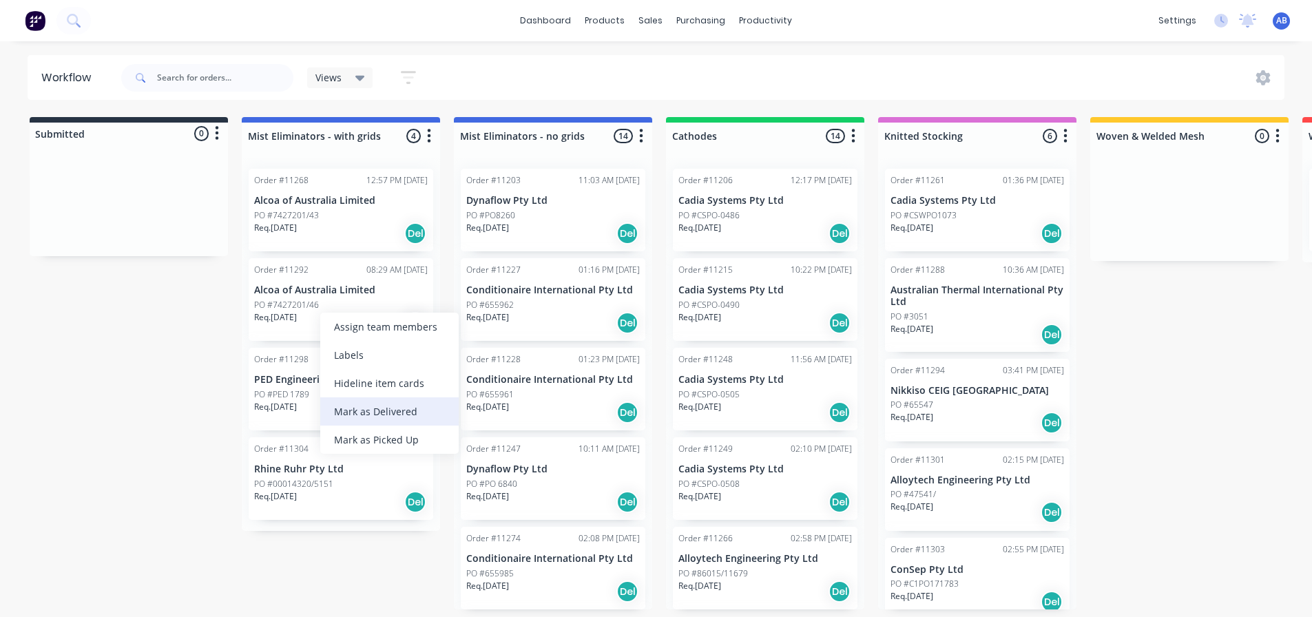
click at [355, 408] on div "Mark as Delivered" at bounding box center [389, 411] width 138 height 28
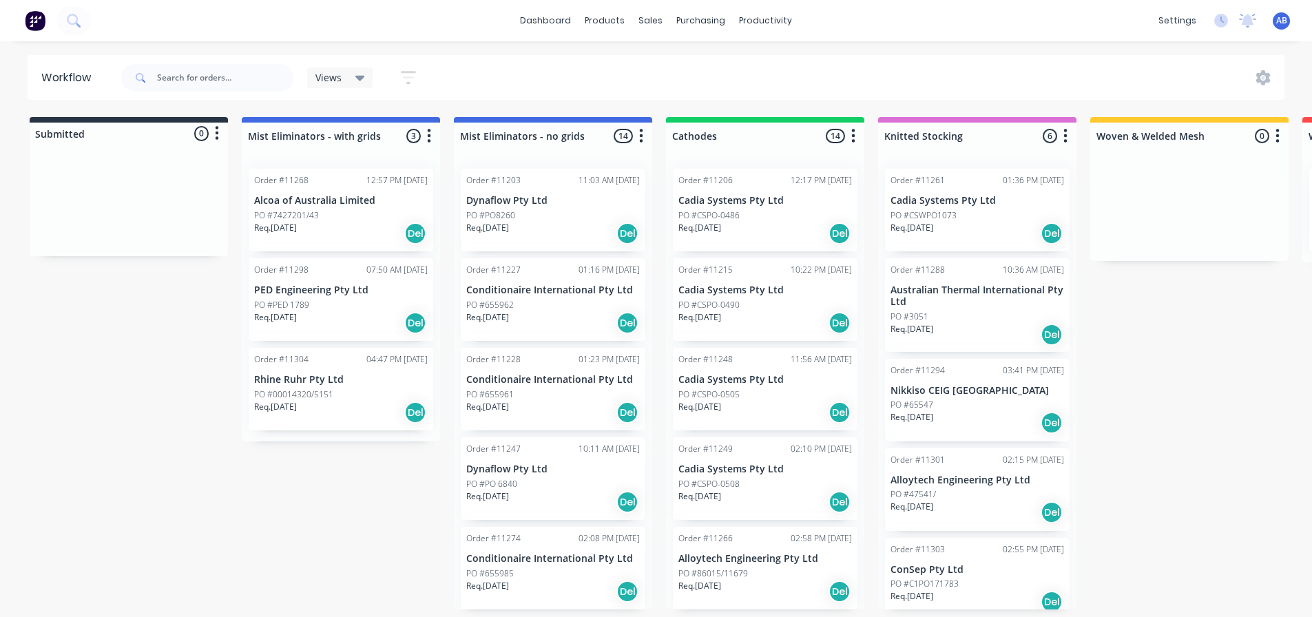
click at [42, 17] on img at bounding box center [35, 20] width 21 height 21
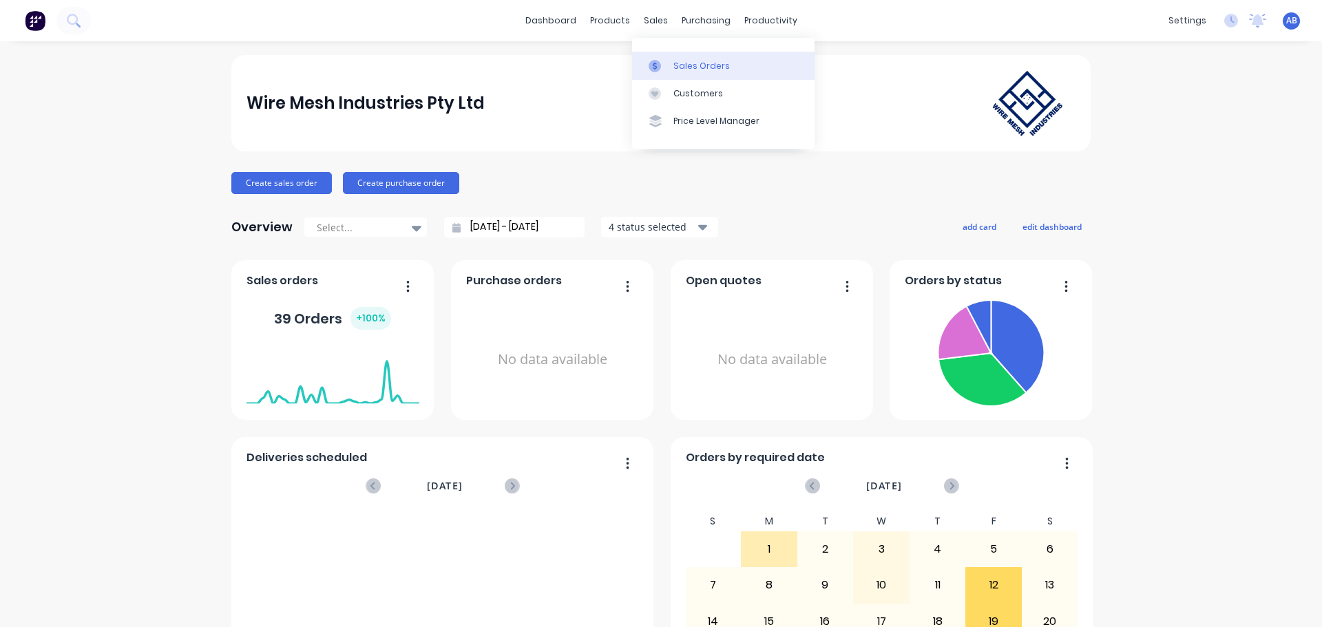
click at [672, 62] on link "Sales Orders" at bounding box center [723, 66] width 182 height 28
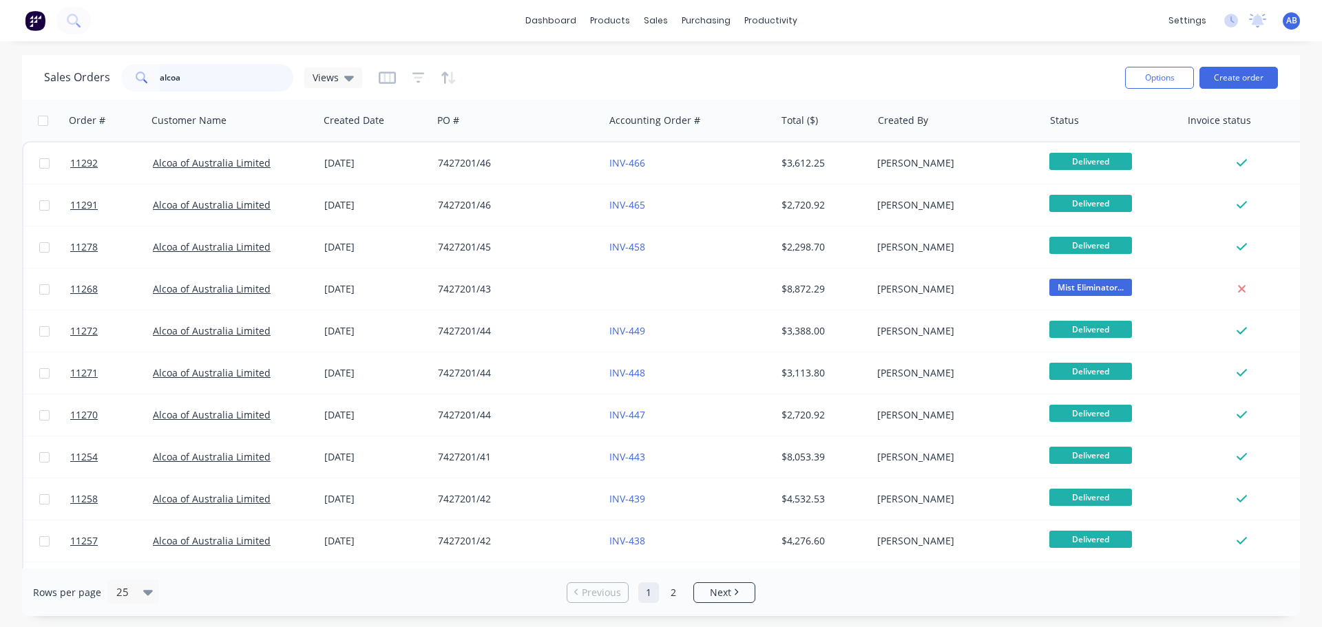
click at [200, 77] on input "alcoa" at bounding box center [227, 78] width 134 height 28
click at [200, 78] on input "alcoa" at bounding box center [227, 78] width 134 height 28
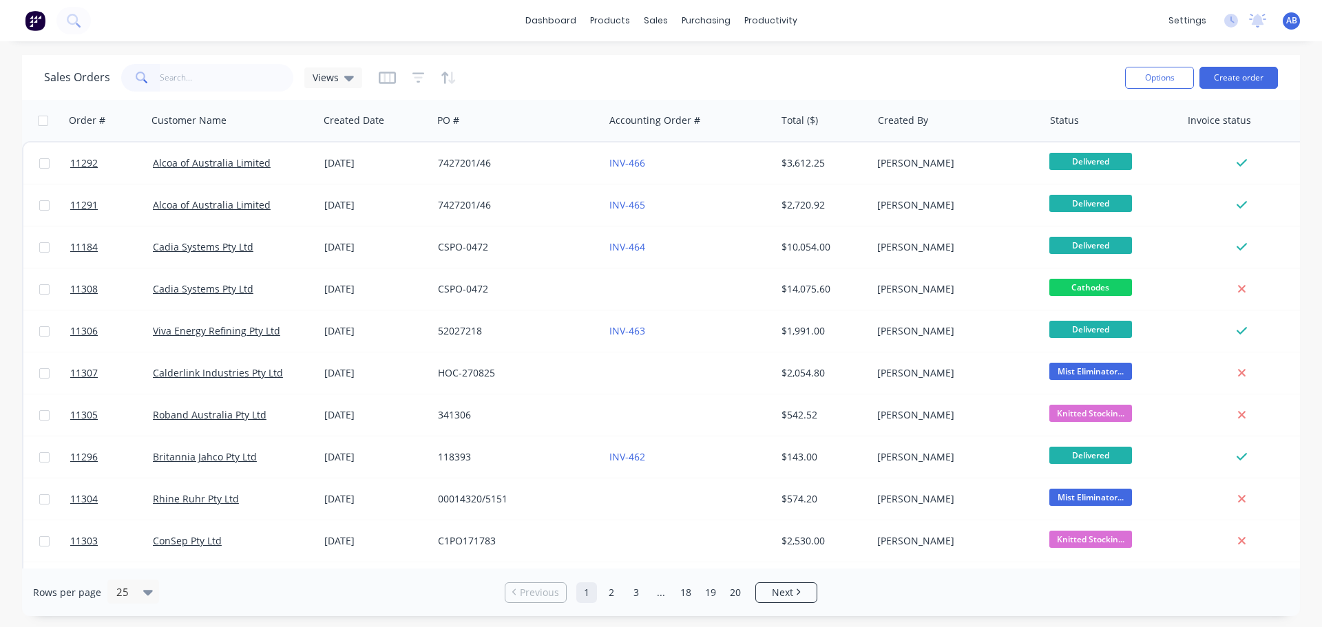
click at [33, 25] on img at bounding box center [35, 20] width 21 height 21
